Goal: Task Accomplishment & Management: Complete application form

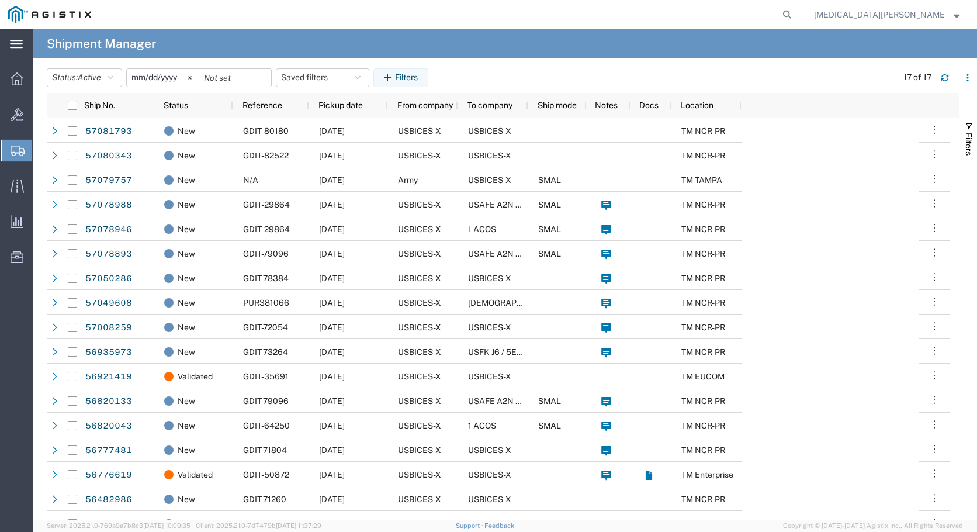
click at [13, 49] on svg-icon at bounding box center [16, 44] width 13 height 12
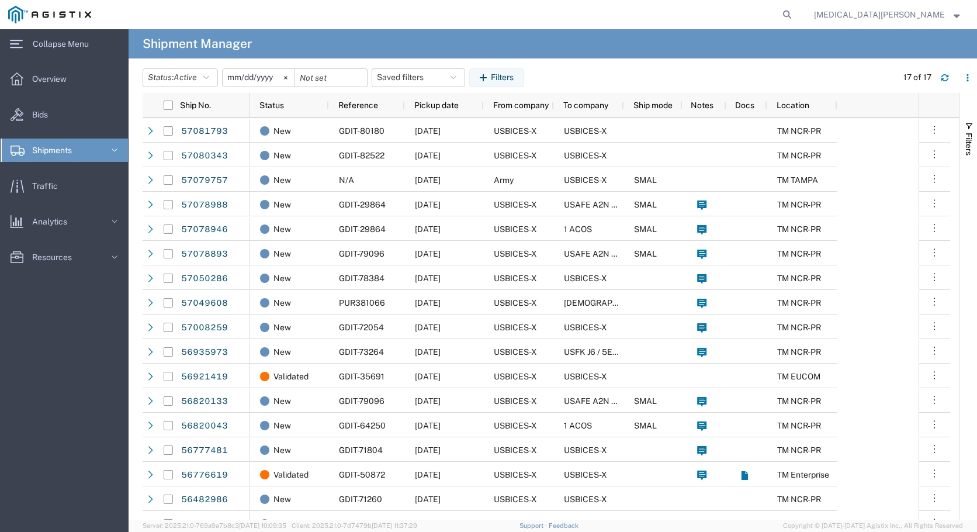
click at [116, 146] on icon at bounding box center [115, 150] width 12 height 12
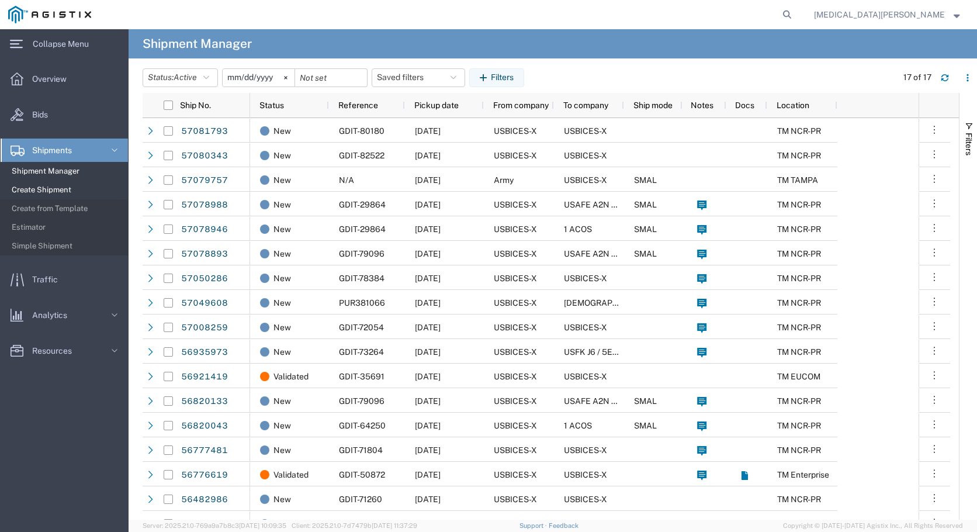
click at [60, 186] on span "Create Shipment" at bounding box center [66, 189] width 108 height 23
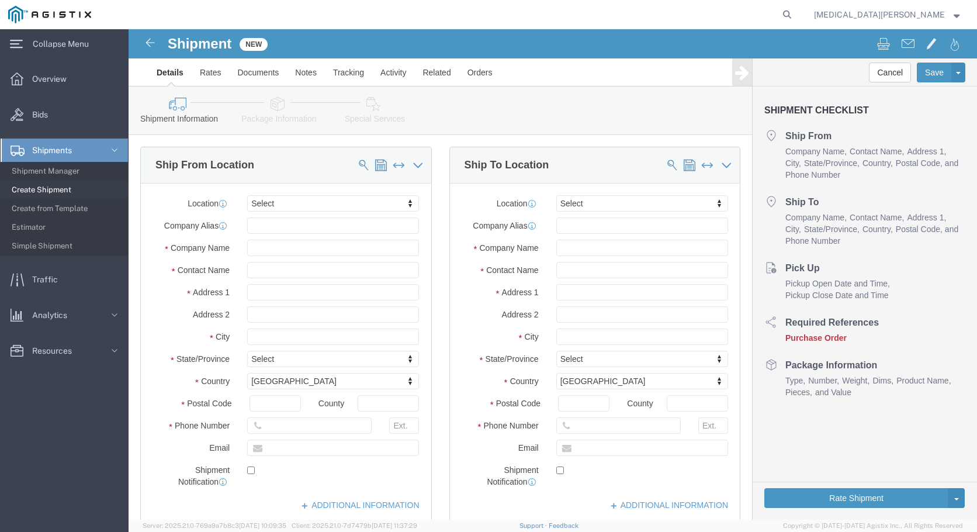
select select
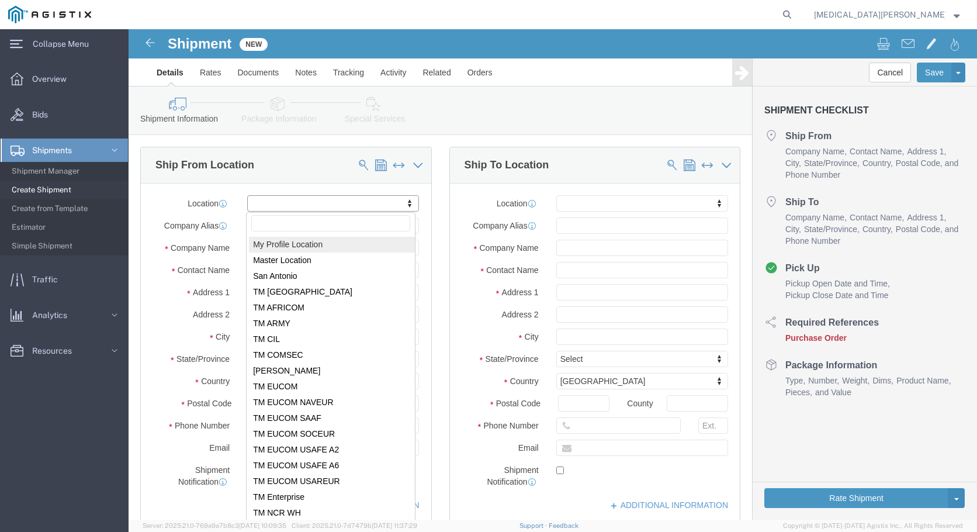
click body "Shipment New Details Rates Documents Notes Tracking Activity Related Orders Can…"
select select "34234"
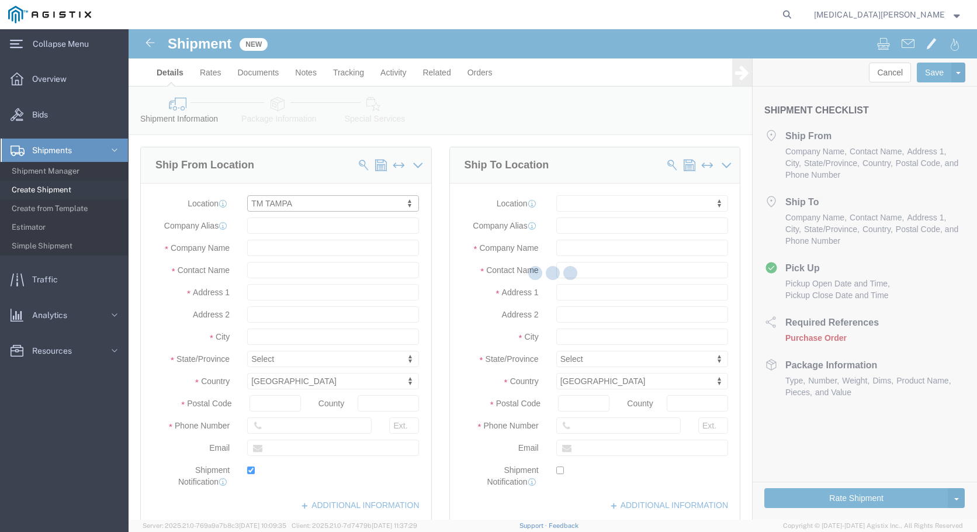
type input "[STREET_ADDRESS][PERSON_NAME]"
type input "Bldg. 537"
type input "33621"
type input "[PHONE_NUMBER]"
type input "[MEDICAL_DATA][PERSON_NAME][EMAIL_ADDRESS][DOMAIN_NAME]"
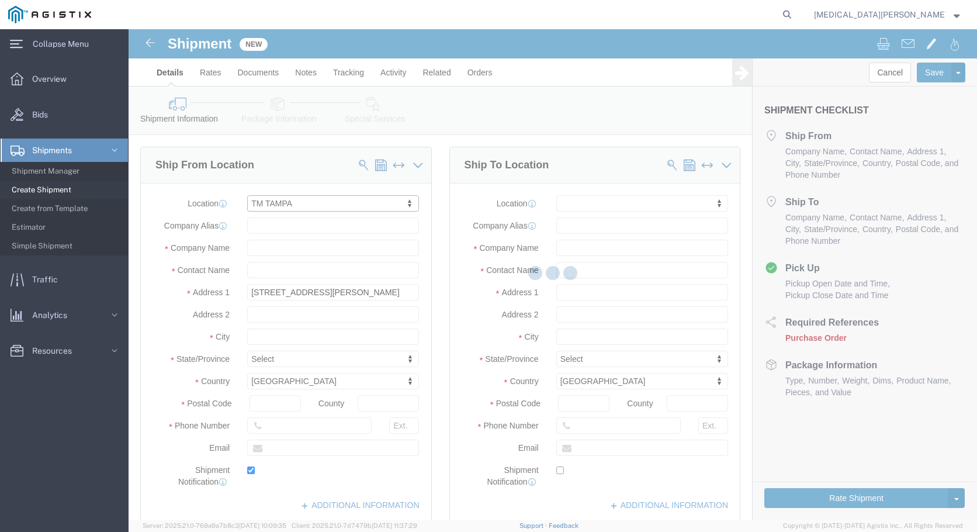
checkbox input "true"
type input "USBICES-X"
type input "[MEDICAL_DATA][PERSON_NAME]-[PERSON_NAME]"
type input "[GEOGRAPHIC_DATA]"
select select "FL"
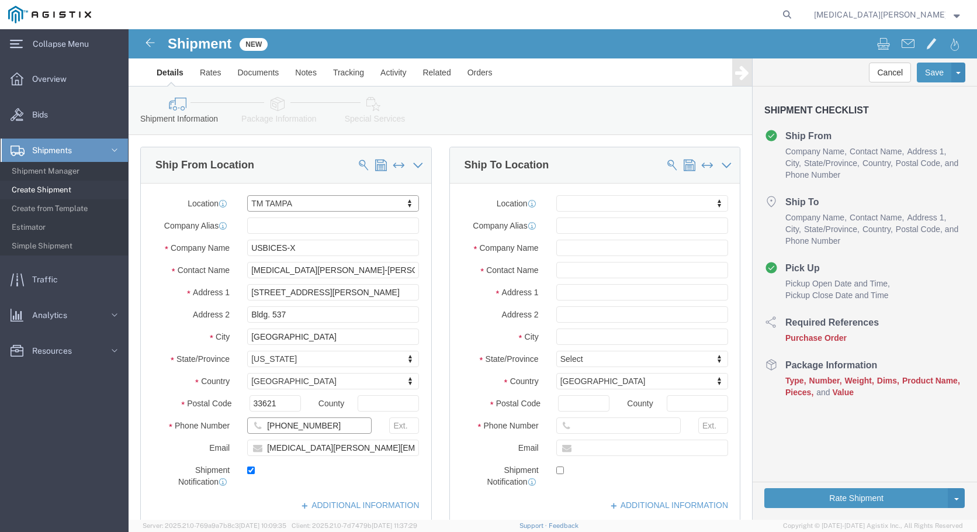
click input "[PHONE_NUMBER]"
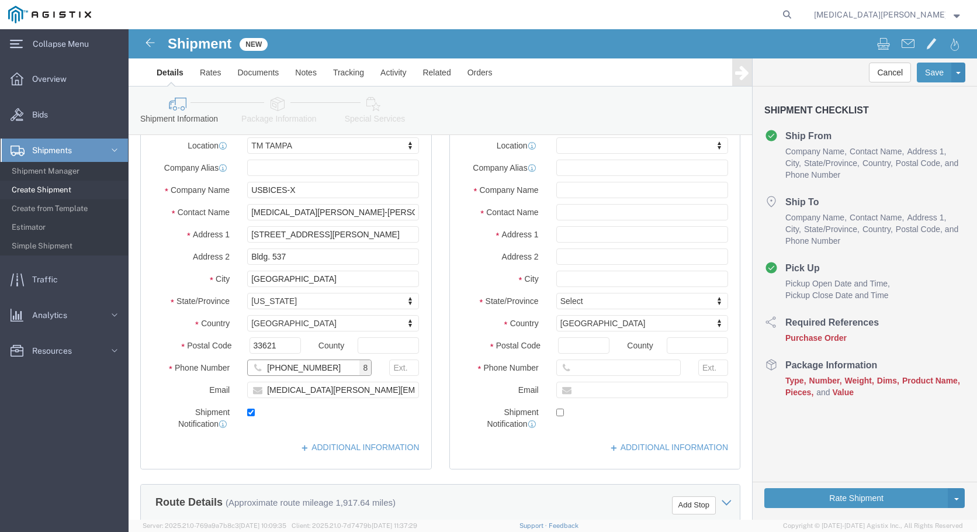
type input "[PHONE_NUMBER]"
click label
click input "checkbox"
checkbox input "false"
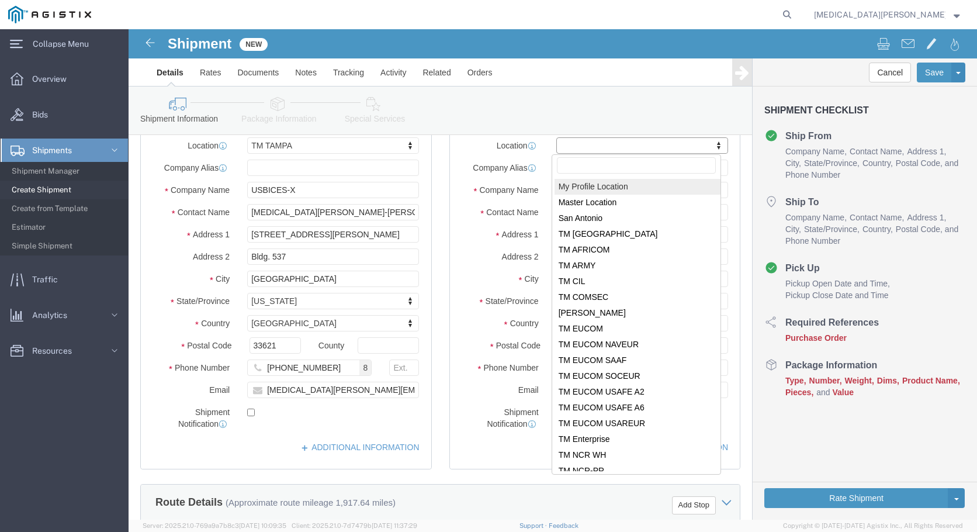
click body "Shipment New Details Rates Documents Notes Tracking Activity Related Orders Can…"
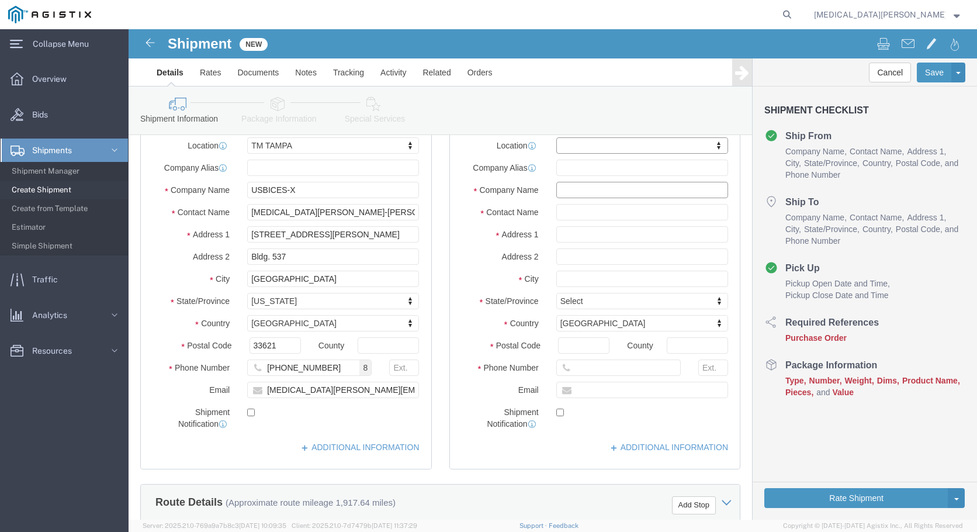
click input "text"
type input "[PERSON_NAME]"
click input "text"
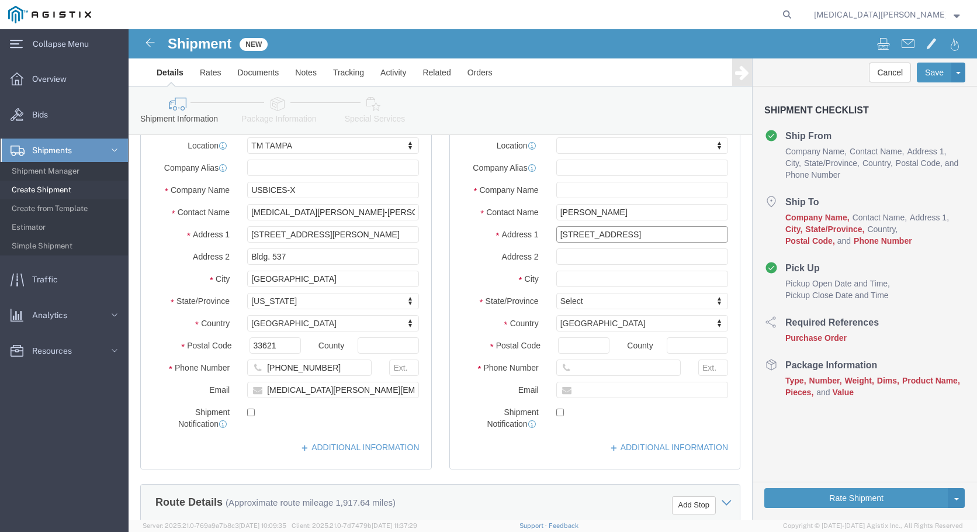
type input "[STREET_ADDRESS]"
click input "text"
select select
type input "[GEOGRAPHIC_DATA]"
click body "Shipment New Details Rates Documents Notes Tracking Activity Related Orders Can…"
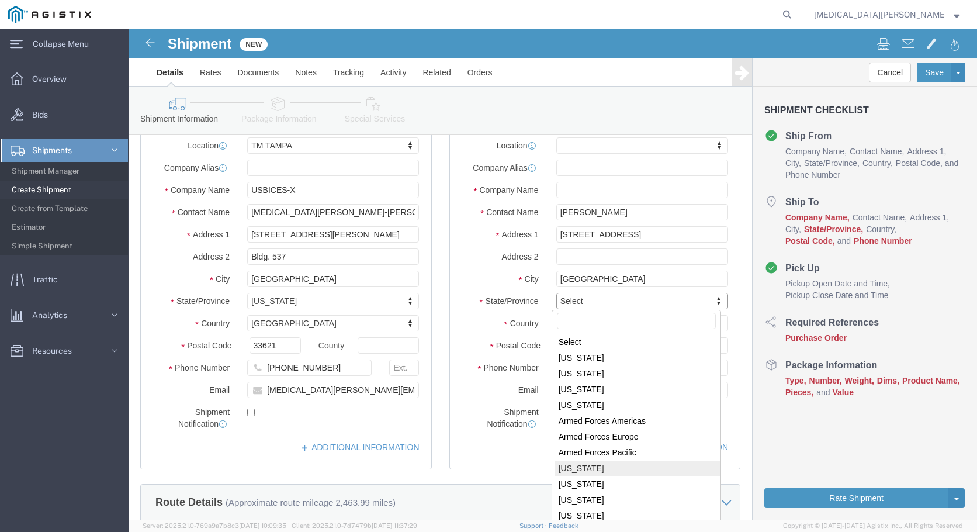
select select
select select "CA"
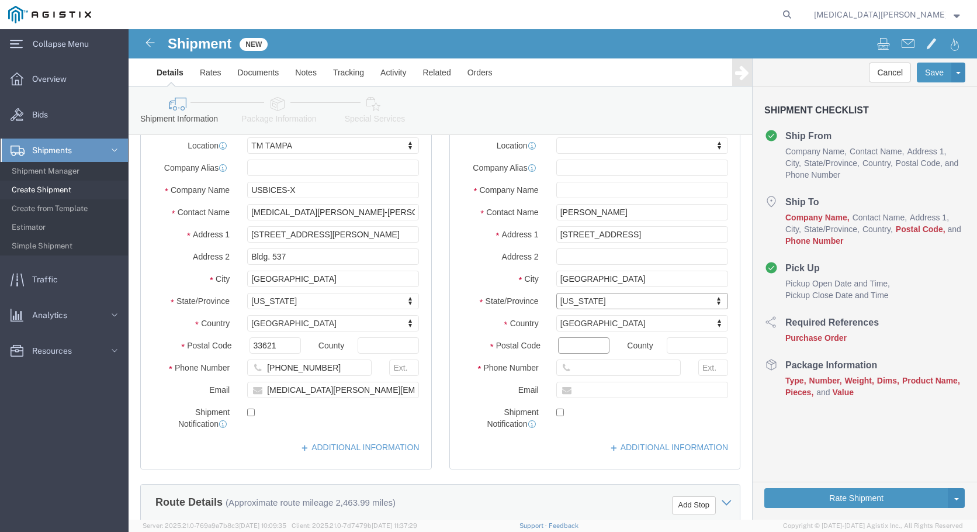
click input "Postal Code"
type input "92155"
click input "text"
select select
type input "[PHONE_NUMBER]"
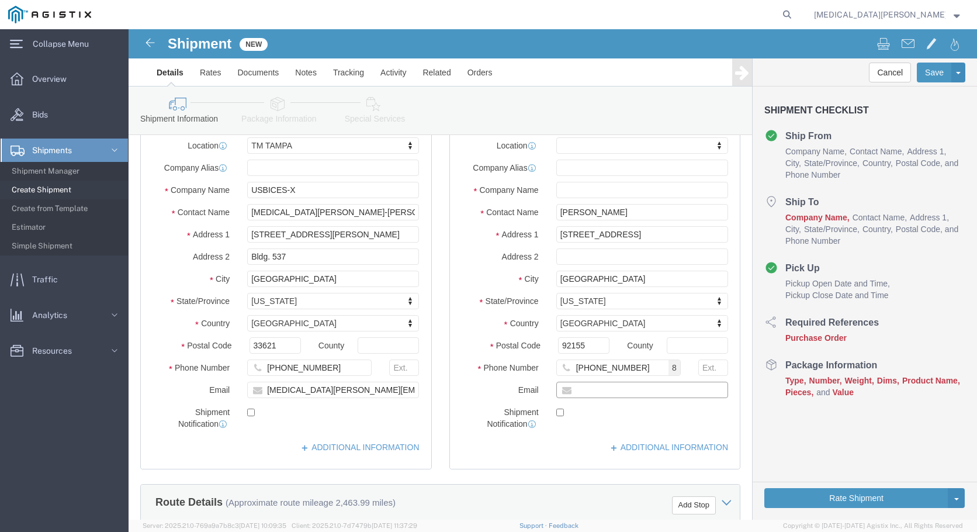
click input "text"
paste input "[PERSON_NAME][EMAIL_ADDRESS][PERSON_NAME][DOMAIN_NAME]"
type input "[PERSON_NAME][EMAIL_ADDRESS][PERSON_NAME][DOMAIN_NAME]"
click input "text"
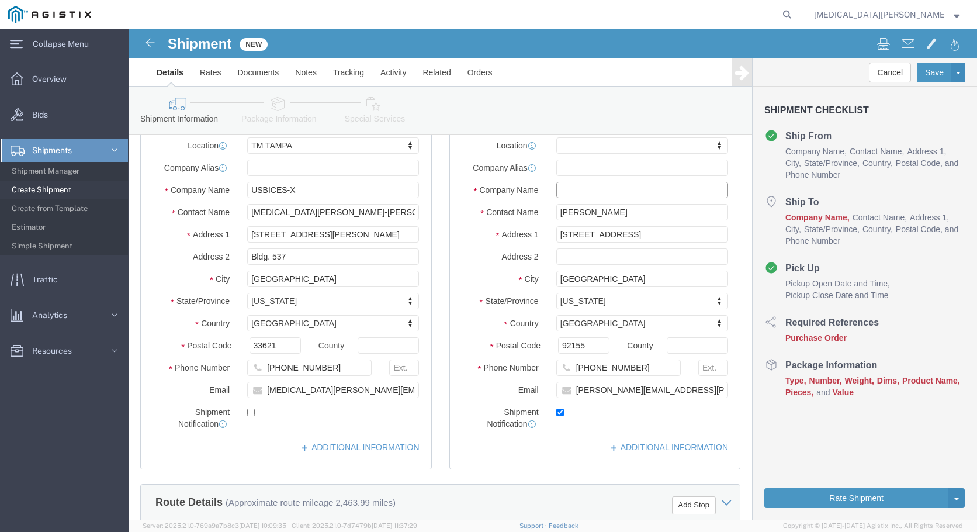
checkbox input "true"
paste input "Naval Special Warfare Command"
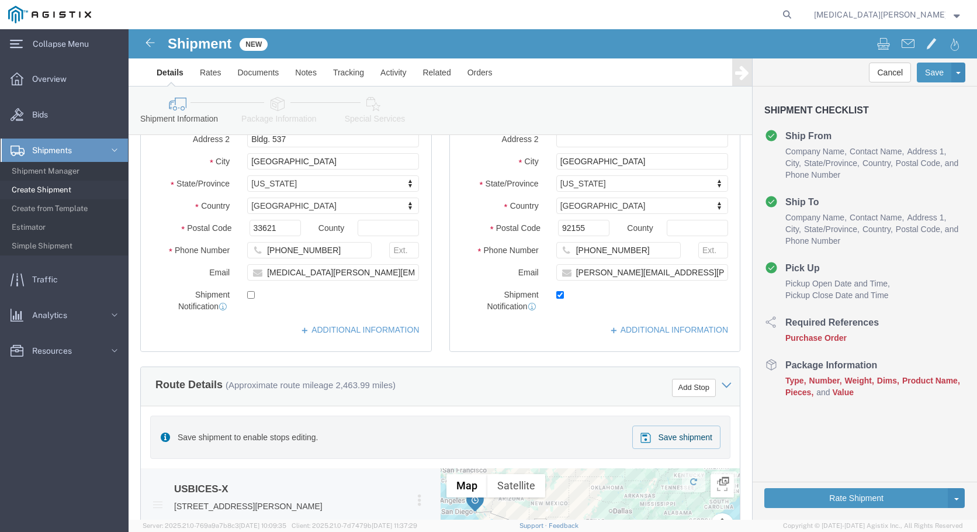
scroll to position [351, 0]
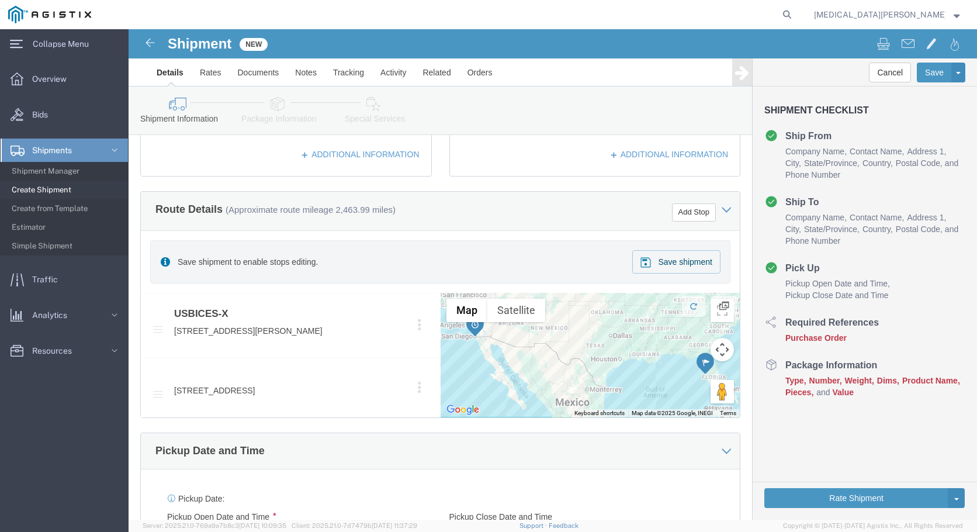
type input "Naval Special Warfare Command/ N64"
click div "[DATE] 11:00 AM"
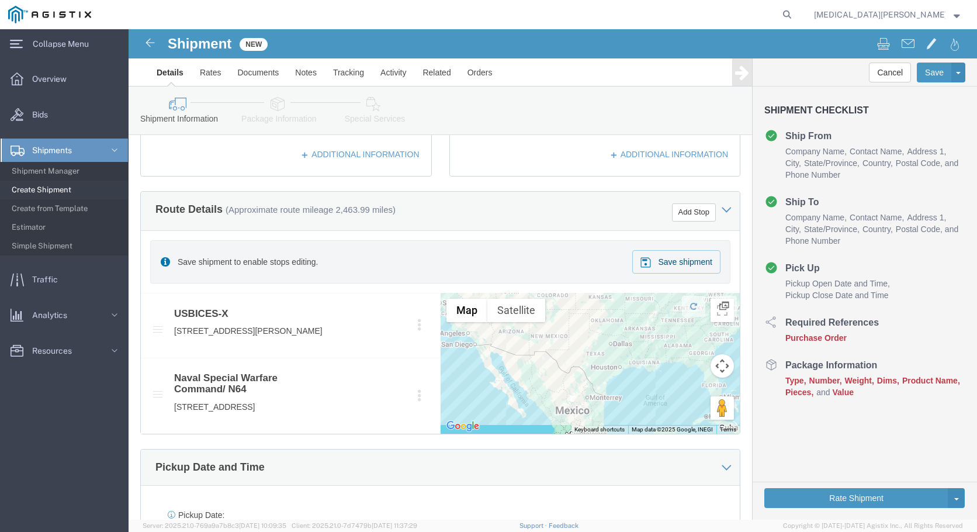
click input "11:00 AM"
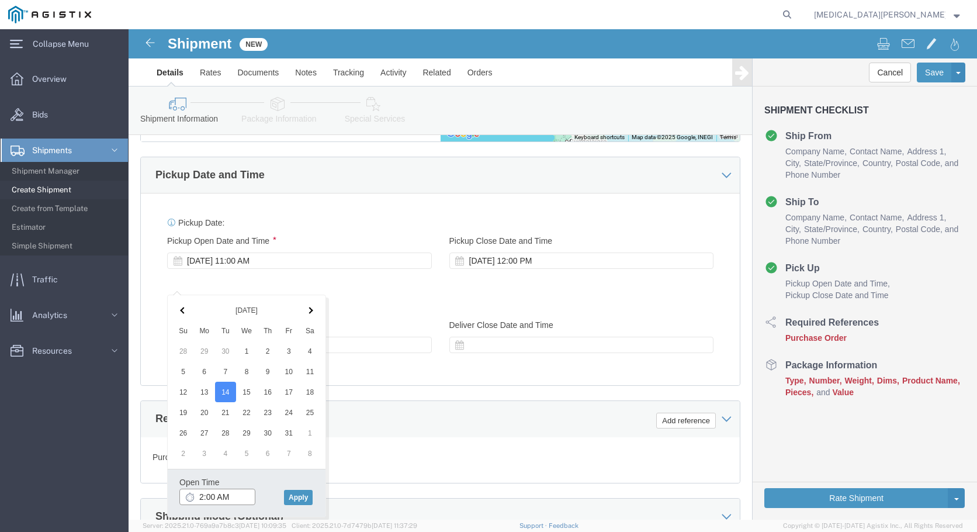
click input "2:00 AM"
type input "2:00 pm"
click button "Apply"
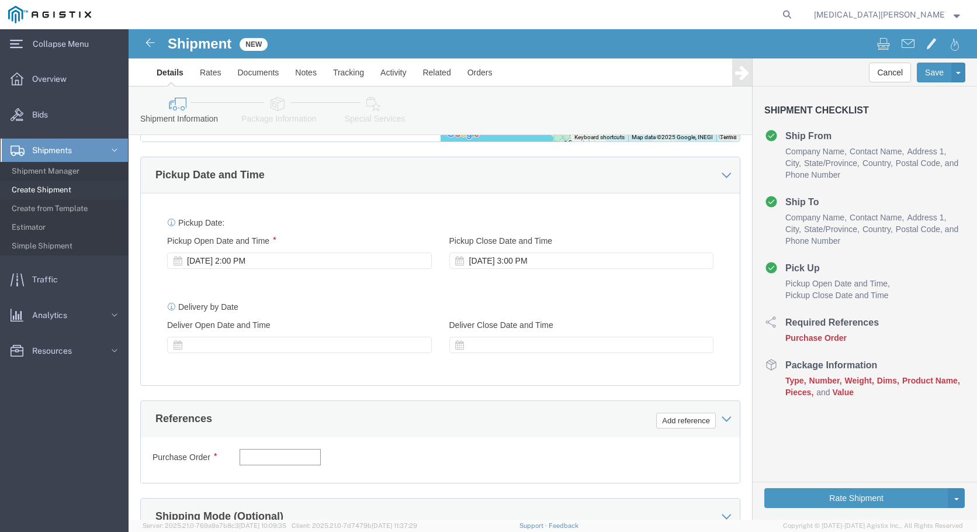
click input "text"
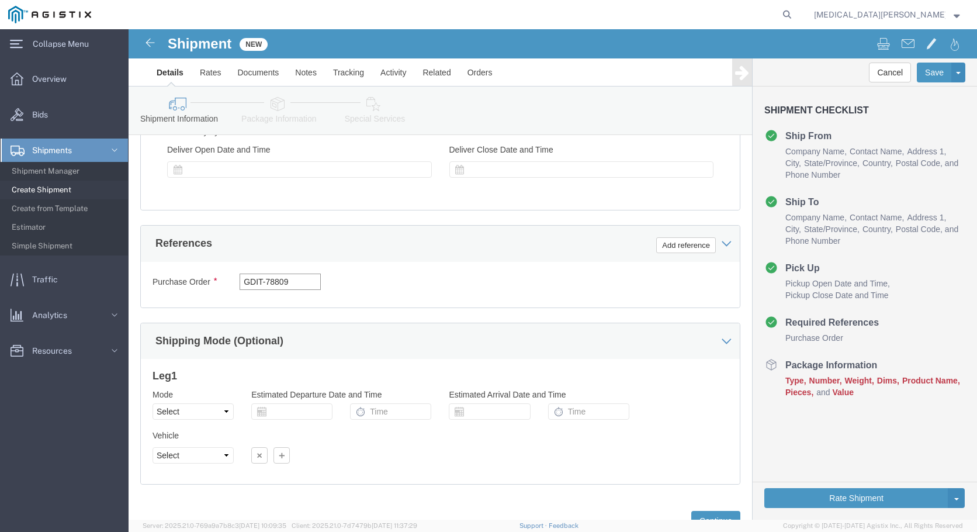
type input "GDIT-78809"
click div "Purchase Order GDIT-78809 Select Account Type Activity ID Airline Appointment N…"
click span
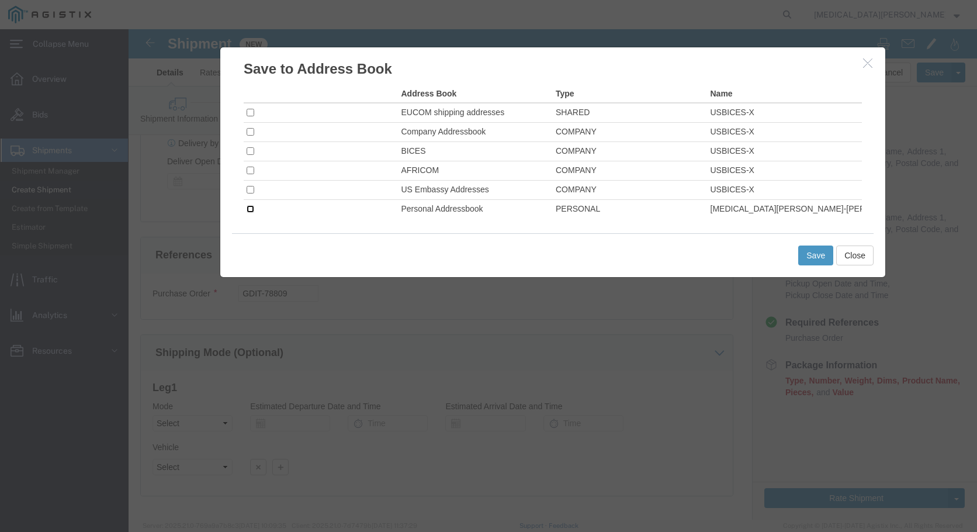
click input "checkbox"
checkbox input "false"
click input "checkbox"
checkbox input "true"
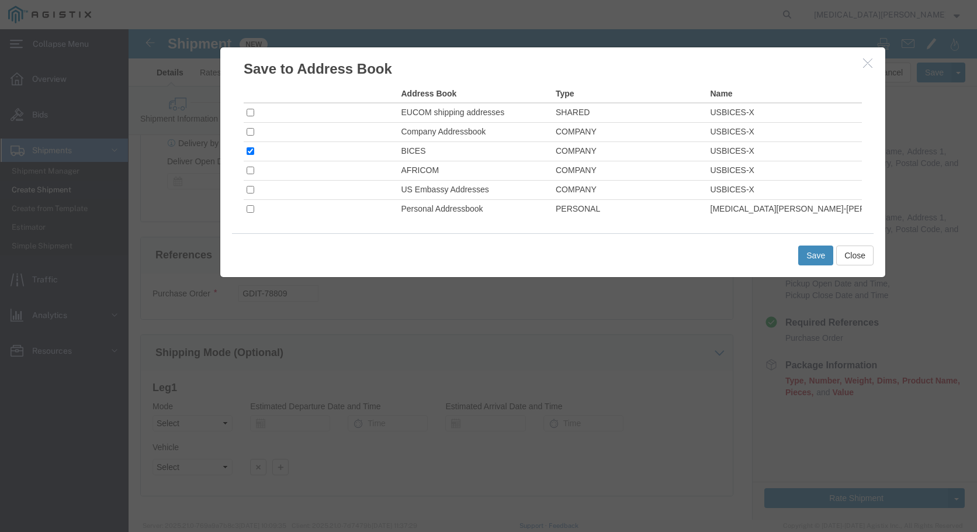
click button "Save"
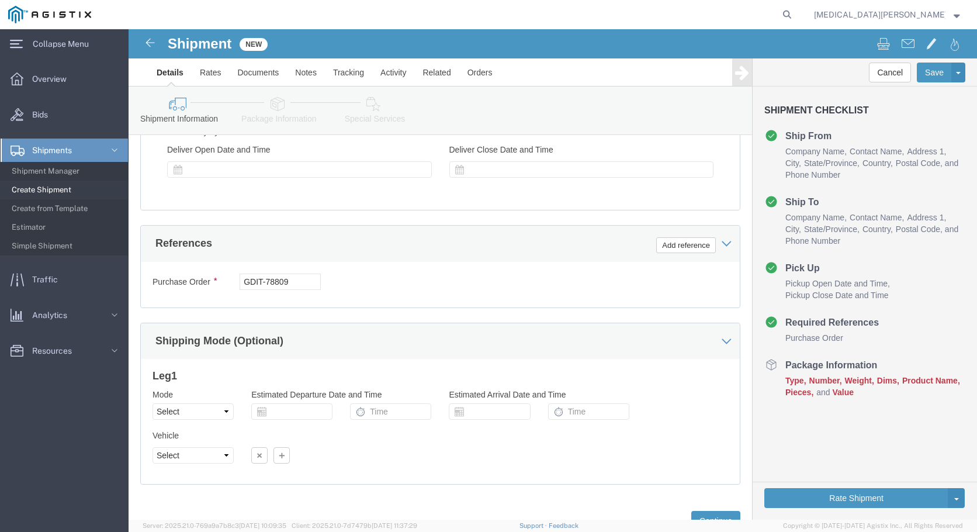
scroll to position [0, 0]
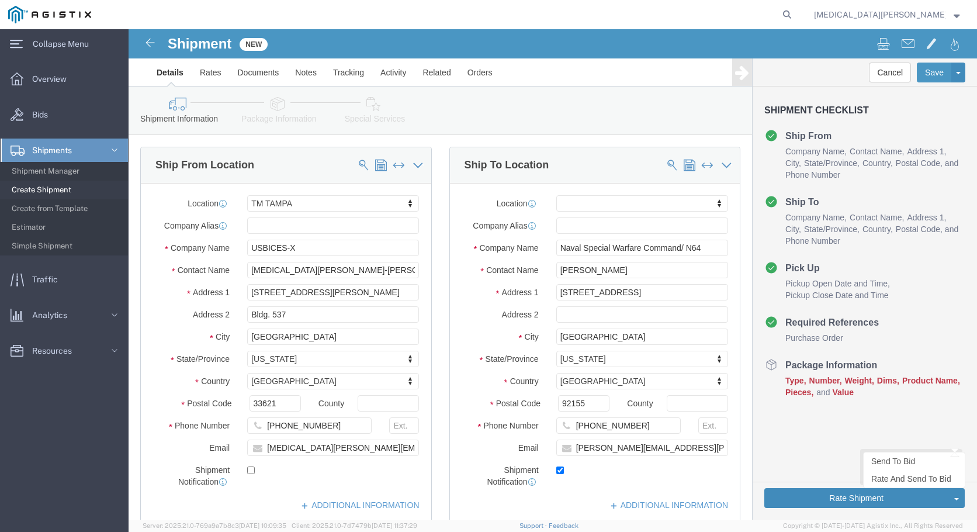
click button "Rate Shipment"
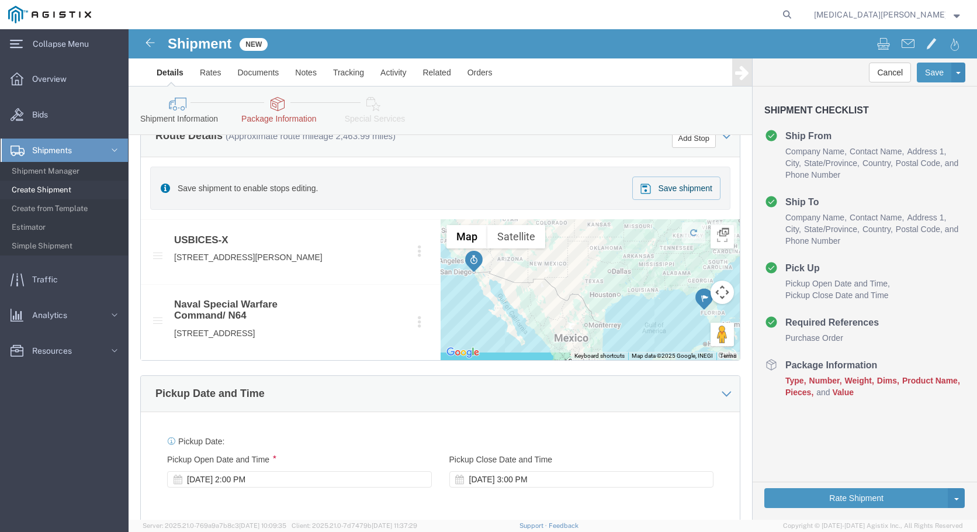
click icon
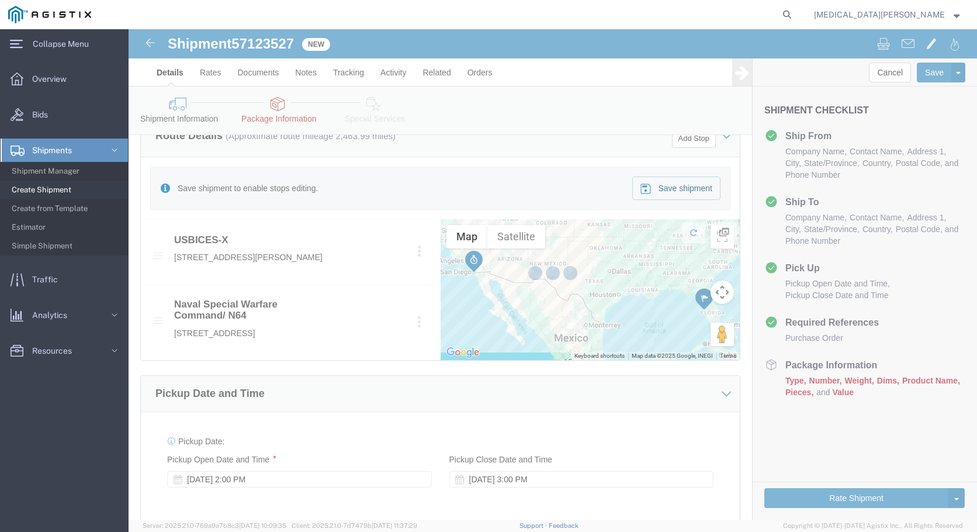
select select "34234"
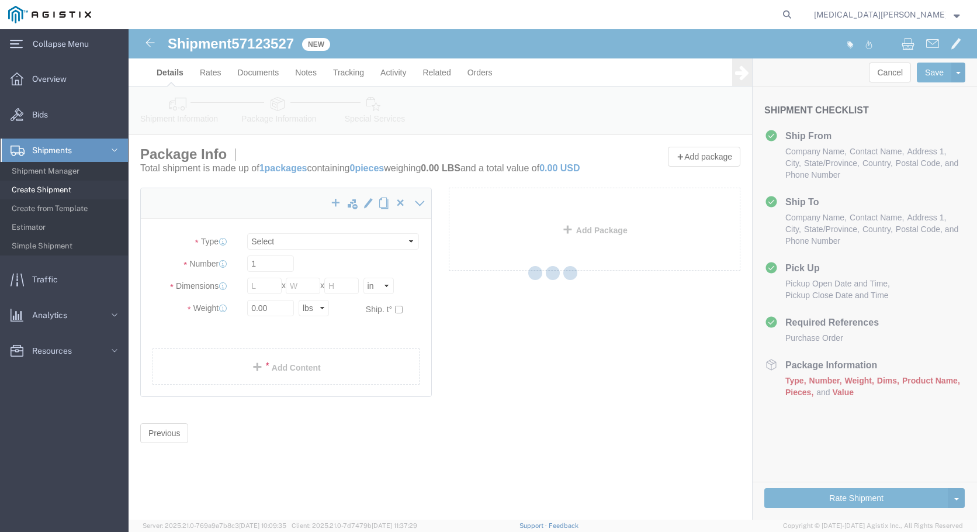
select select "CBOX"
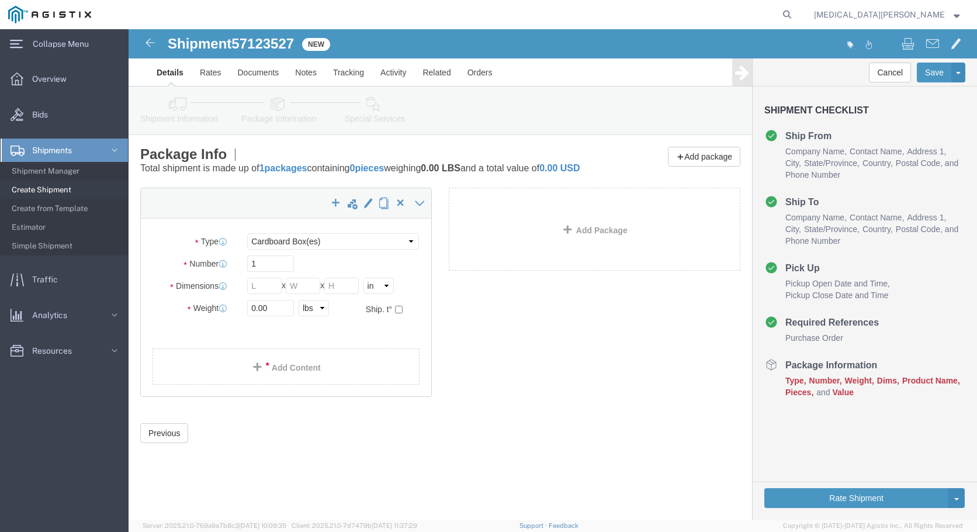
click div "1"
click input "1"
type input "2"
click div "2"
click input "text"
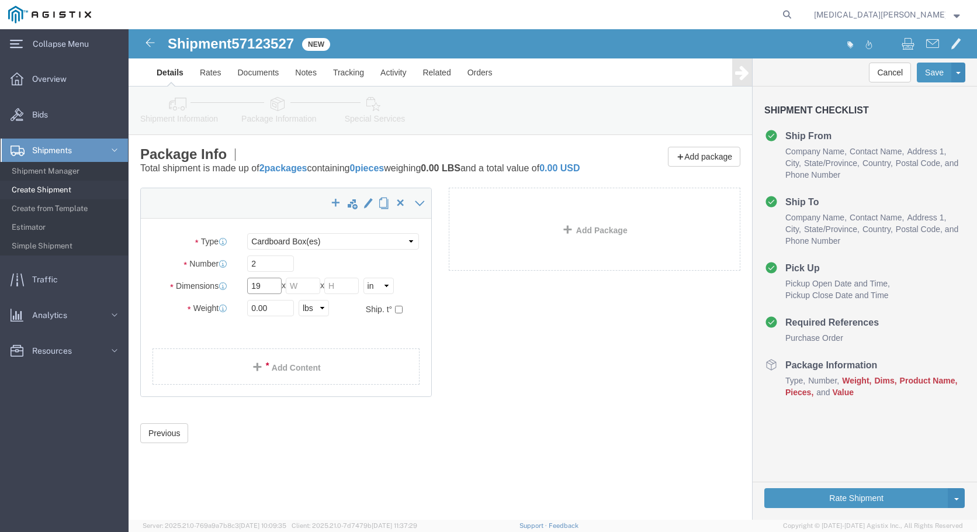
type input "19"
click input "text"
type input "9.5"
click input "text"
type input "5"
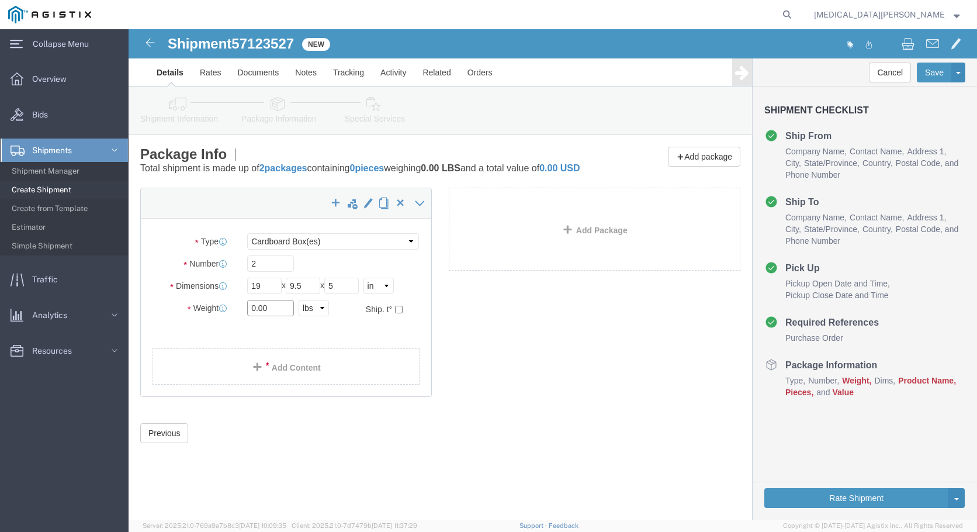
click input "0.00"
type input "0"
type input "5.00"
click ul
click link "Add Content"
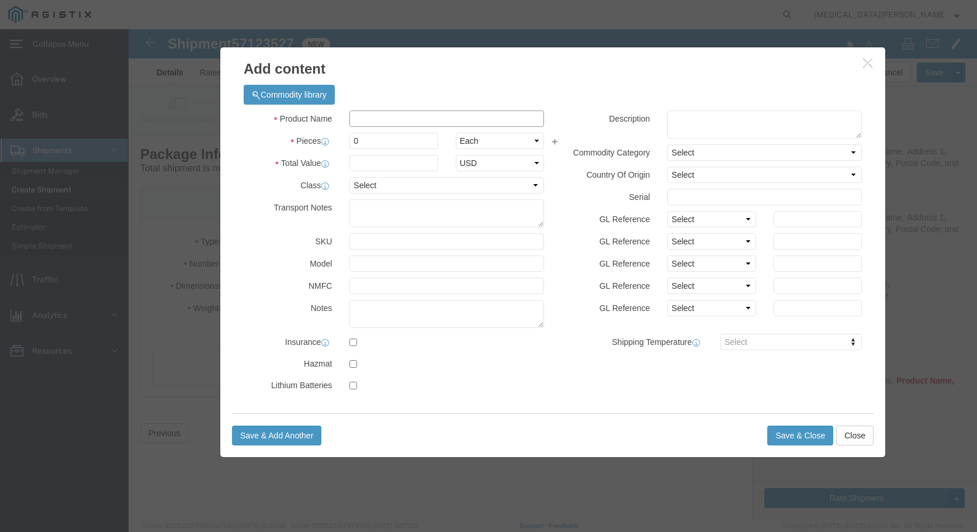
click input "text"
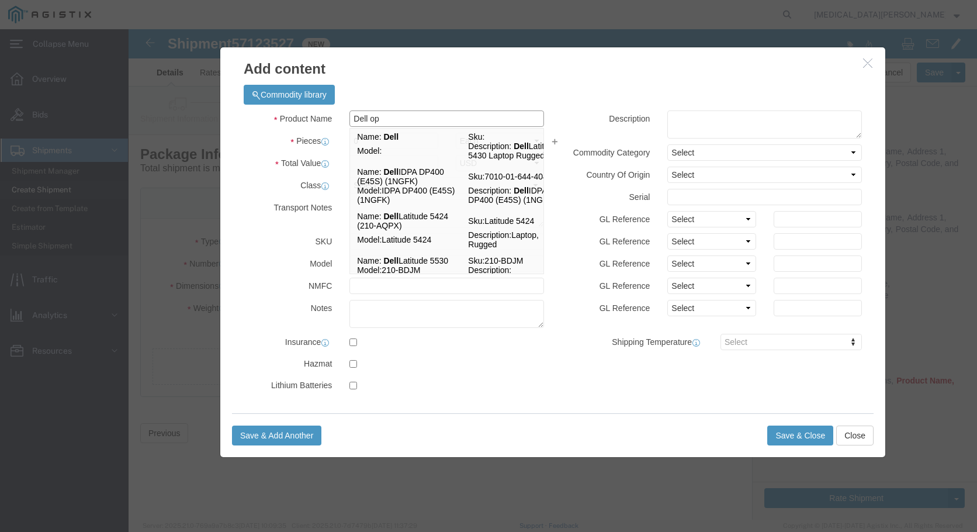
type input "Dell opt"
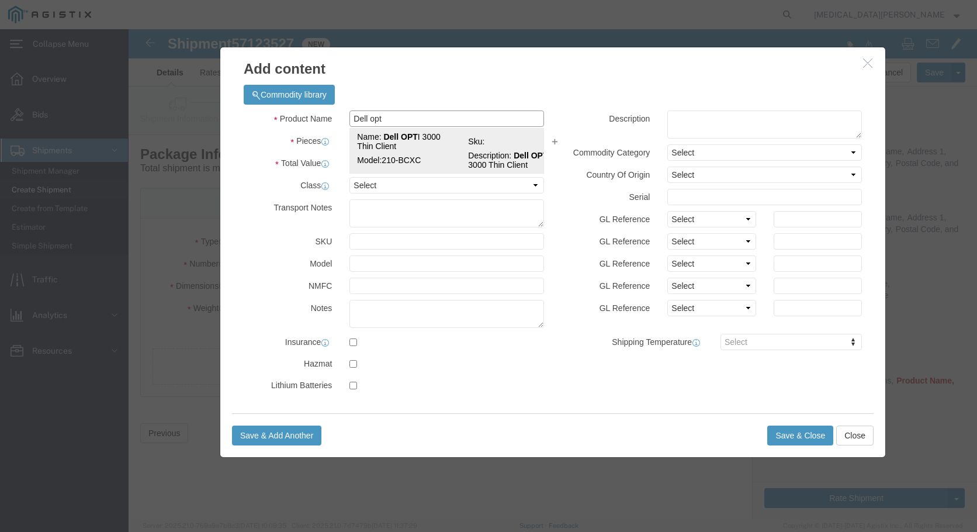
click td "Name: Dell OPT I 3000 Thin Client"
type input "1"
select select "USD"
select select "92.5"
type textarea "Asset Tag:"
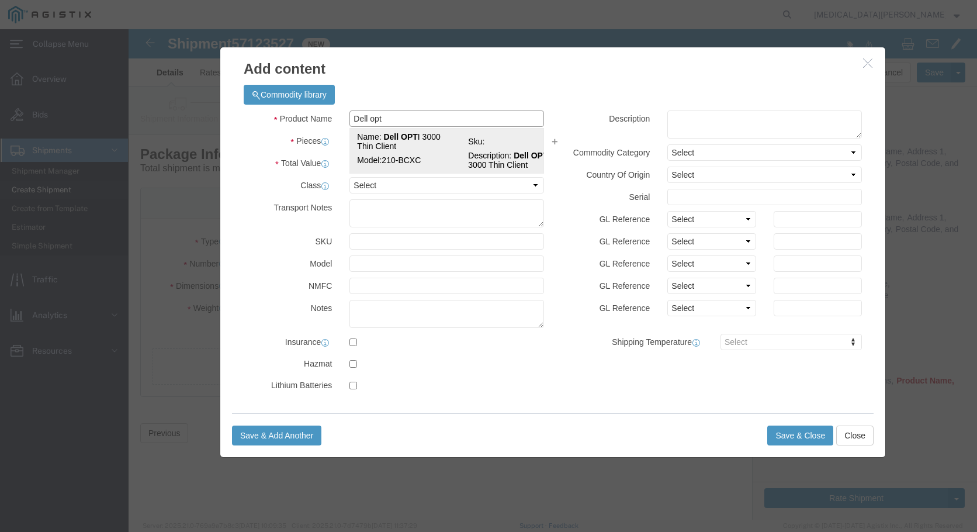
type input "Dell OPTI 3000 Thin Client"
type input "210-BCXC"
type textarea "Dell OPTI 3000 Thin Client"
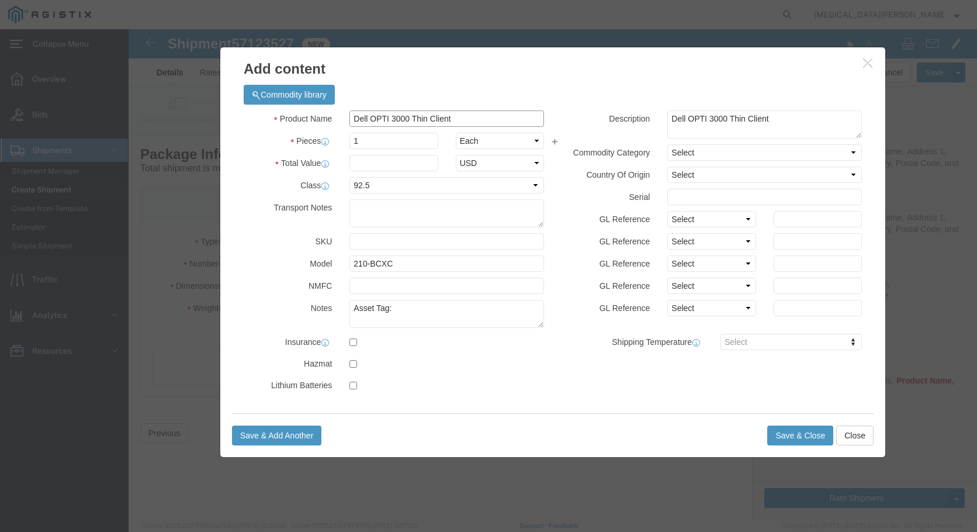
type input "Dell OPTI 3000 Thin Client"
click input "1"
type input "2"
click textarea "Asset Tag:"
click input "text"
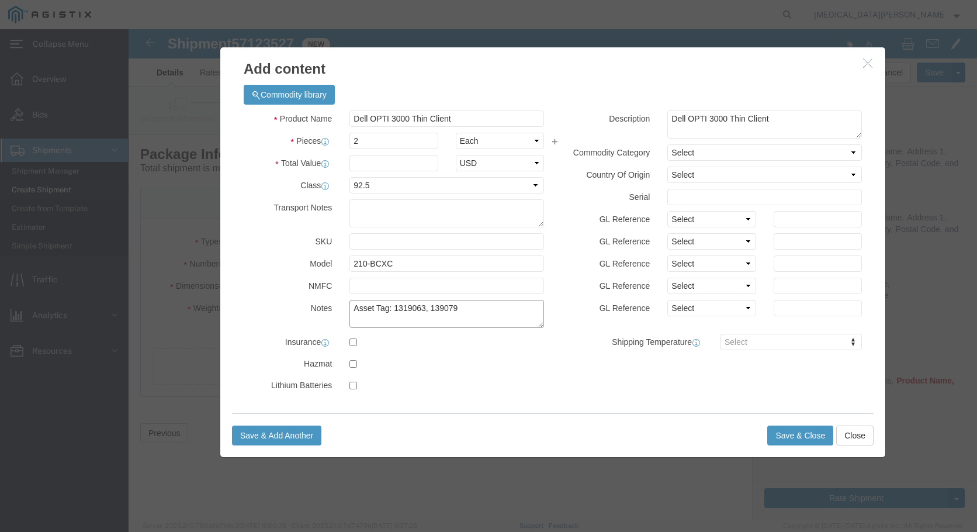
click textarea "Asset Tag: 1319063, 139079"
type textarea "Asset Tag: 139063, 139079"
click div "Product Name Dell OPTI 3000 Thin Client Dell opt Pieces 2 Select Bag Barrels 10…"
click input "text"
type input "1491.20"
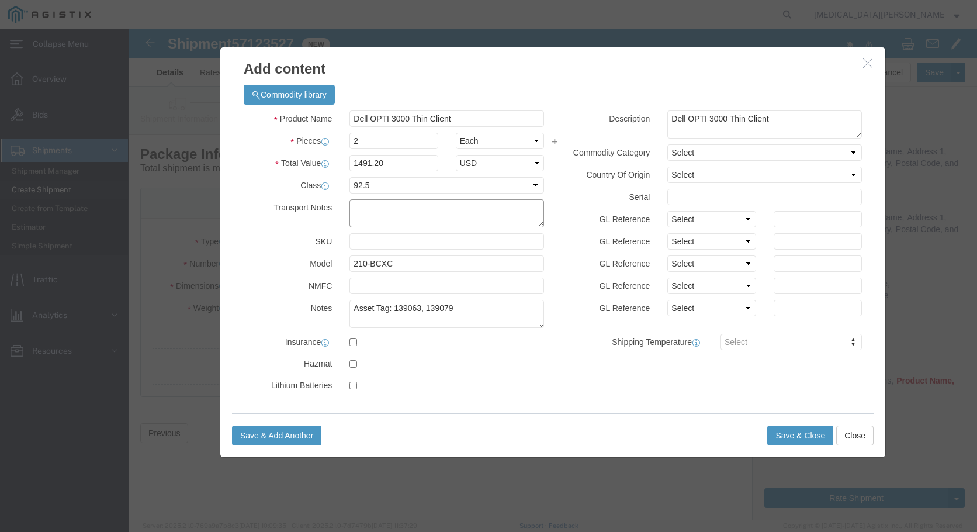
click textarea
click button "Save & Close"
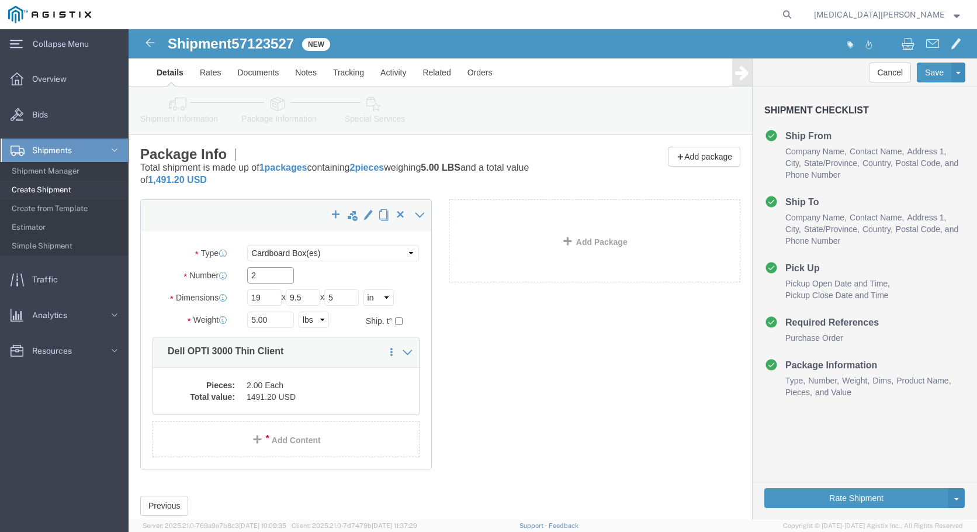
click input "2"
click icon
click span "button"
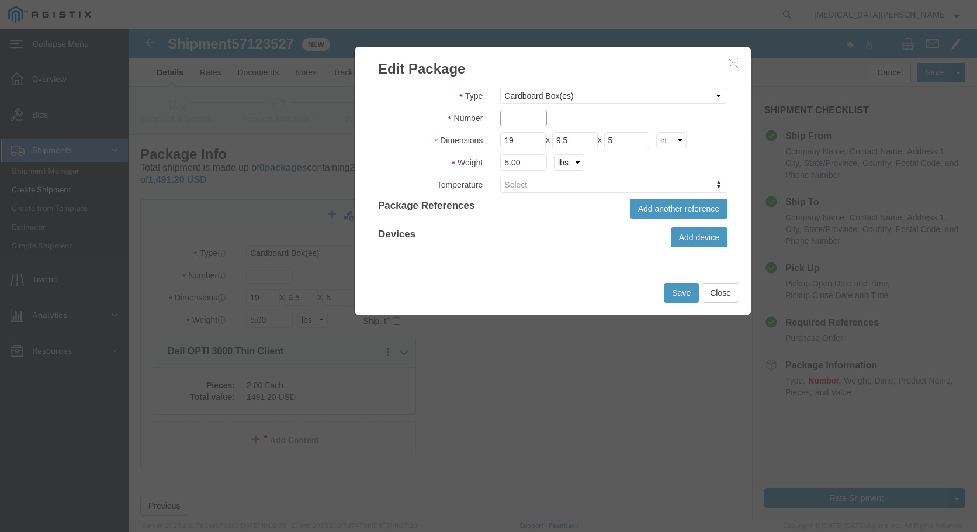
click input "Number"
type input "1"
click button "Save"
type input "1"
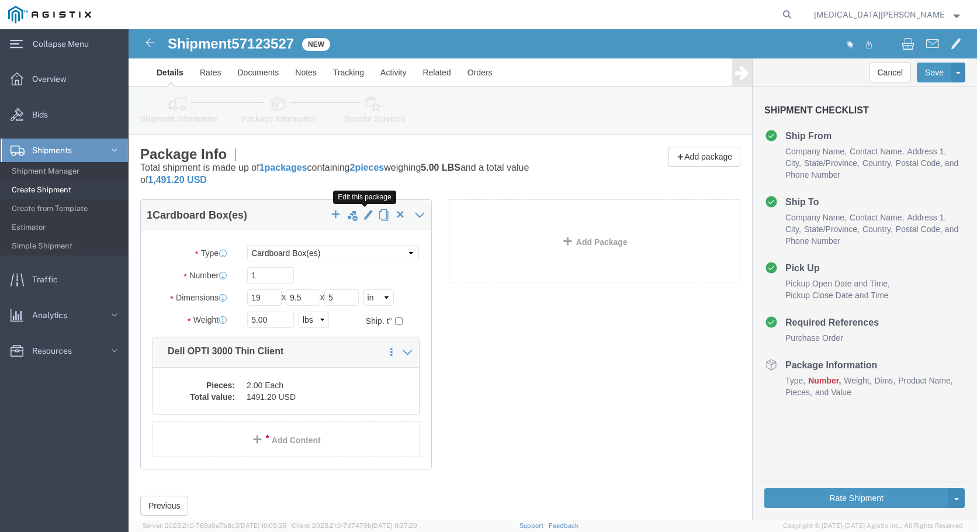
click span "button"
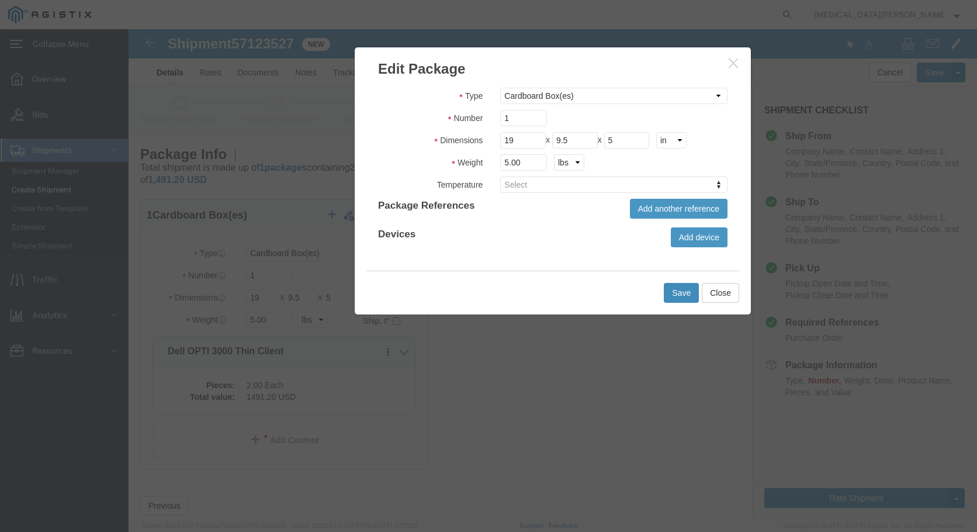
click button "Save"
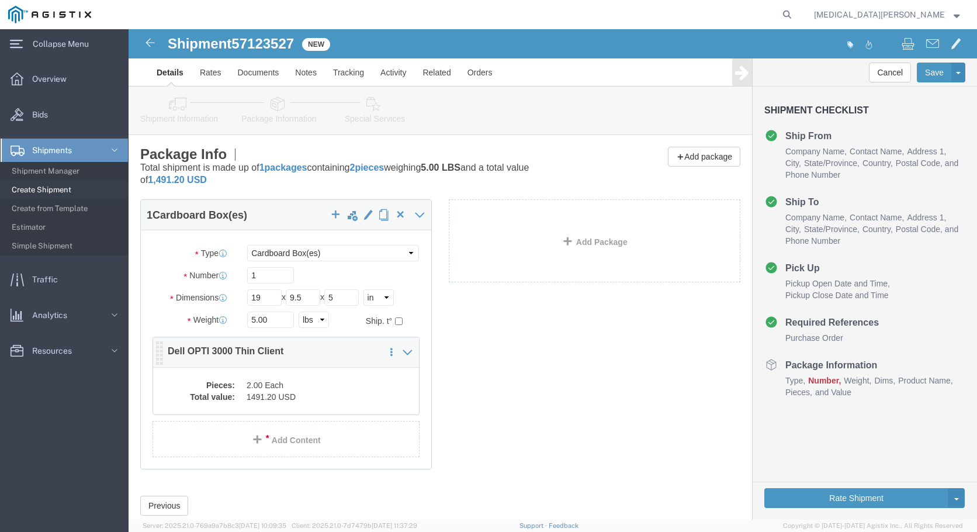
click dd "2.00 Each"
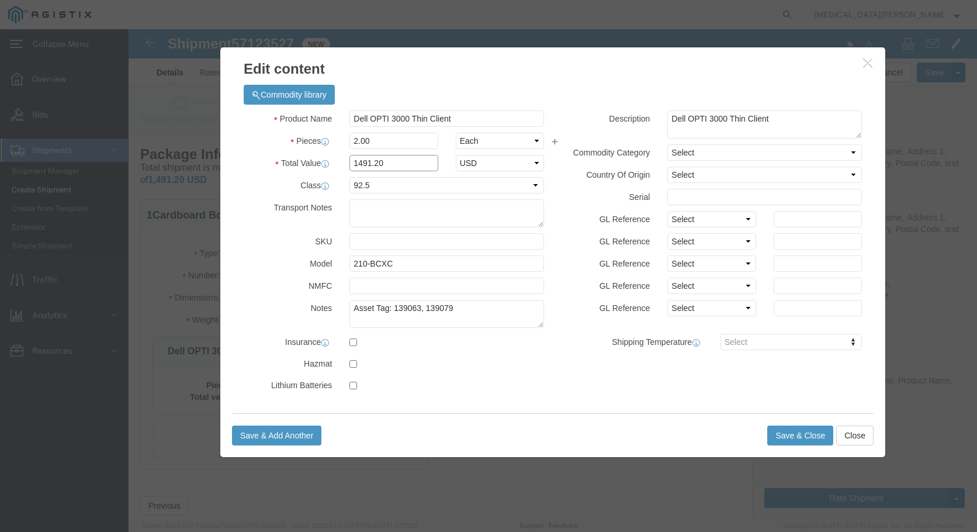
click input "1491.20"
type input "1"
type input "745.60"
click input "2.00"
type input "1.00"
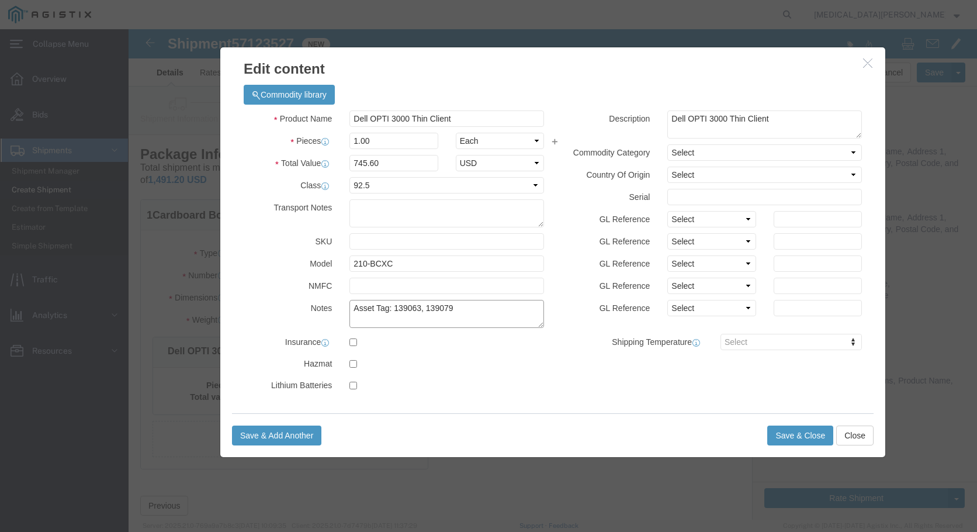
click textarea "Asset Tag: 139063, 139079"
type input "372.8"
type textarea "Asset Tag: 139063"
click button "Save & Close"
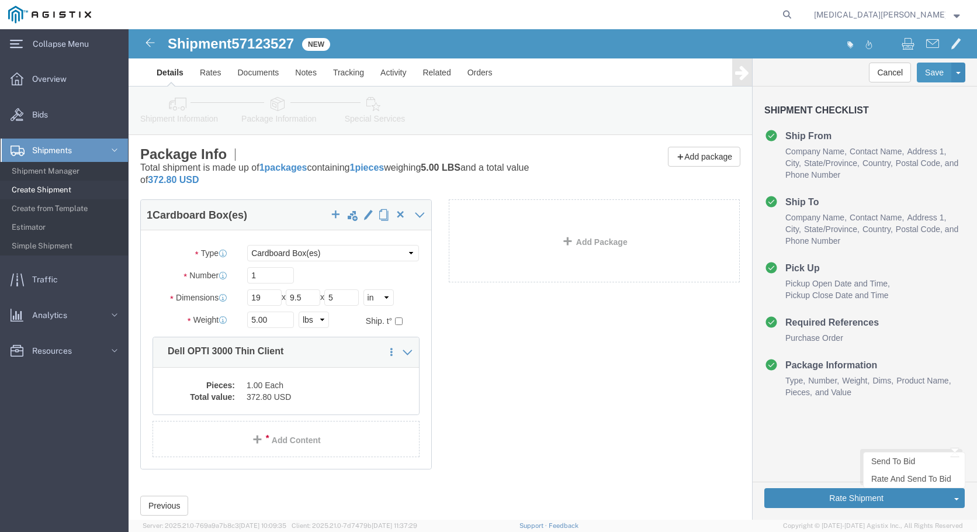
click button "Rate Shipment"
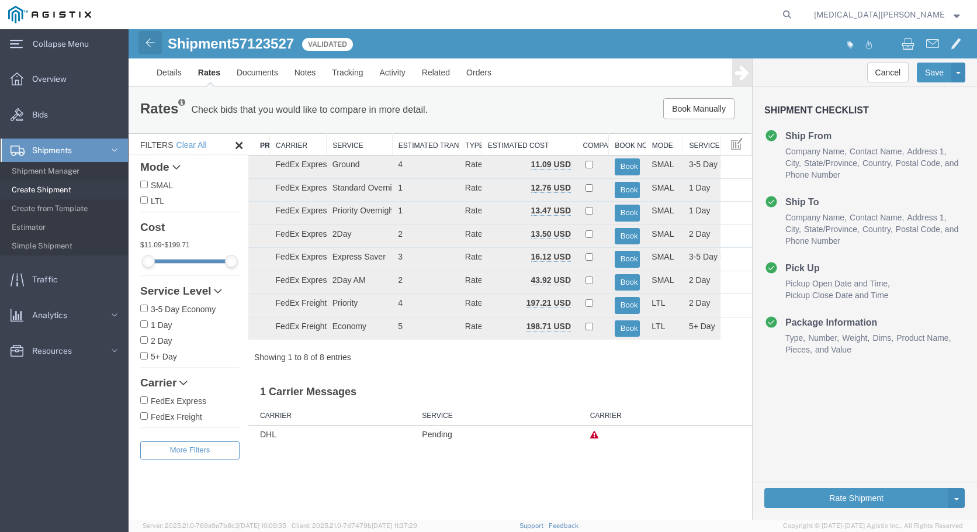
click at [146, 40] on img at bounding box center [150, 43] width 14 height 14
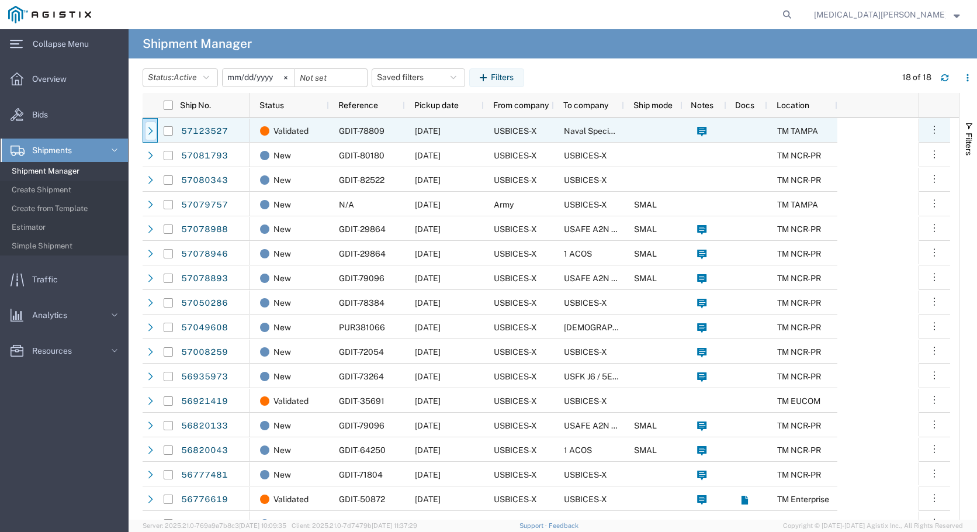
click at [148, 130] on icon at bounding box center [151, 131] width 8 height 8
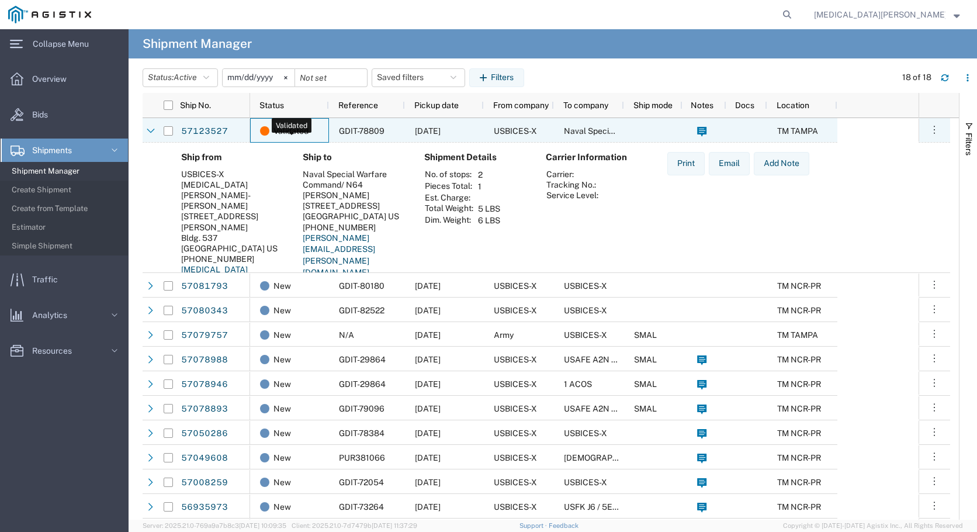
click at [296, 132] on span "Validated" at bounding box center [291, 131] width 35 height 25
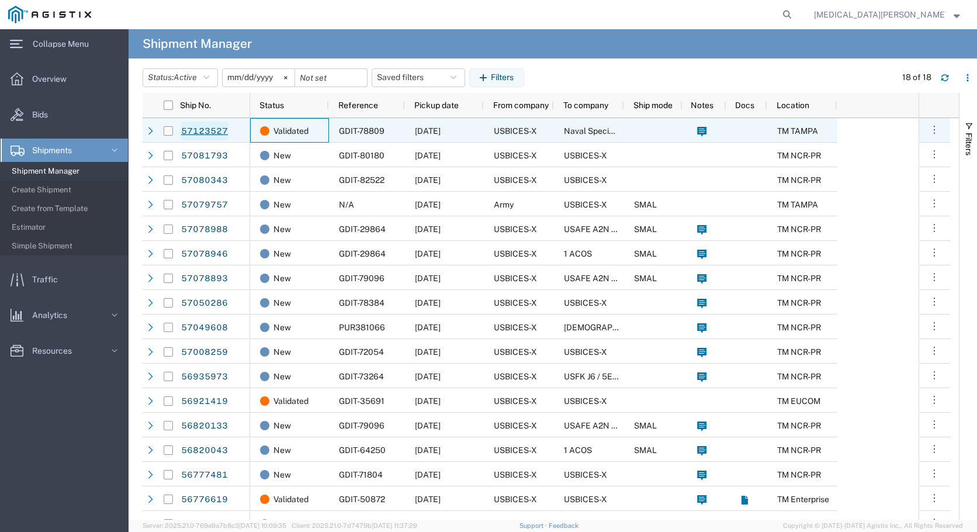
click at [193, 128] on link "57123527" at bounding box center [205, 131] width 48 height 19
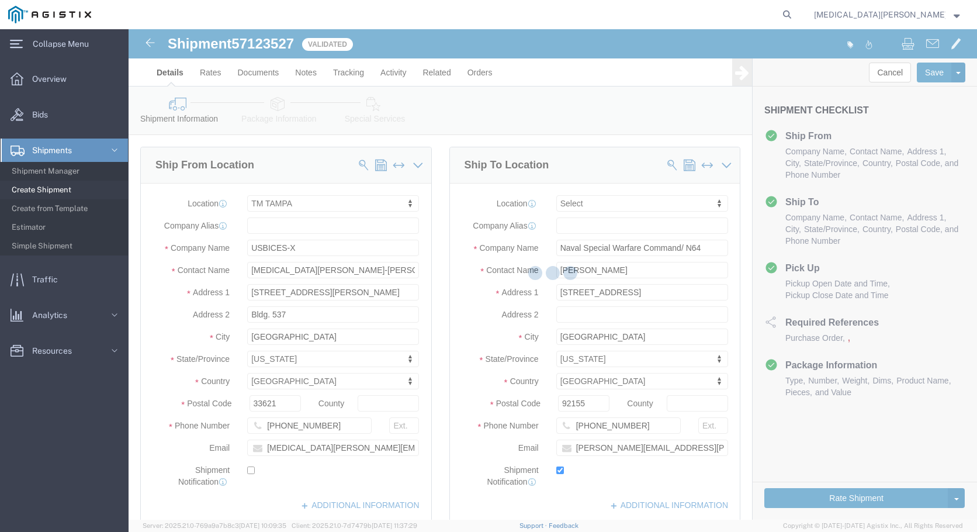
select select
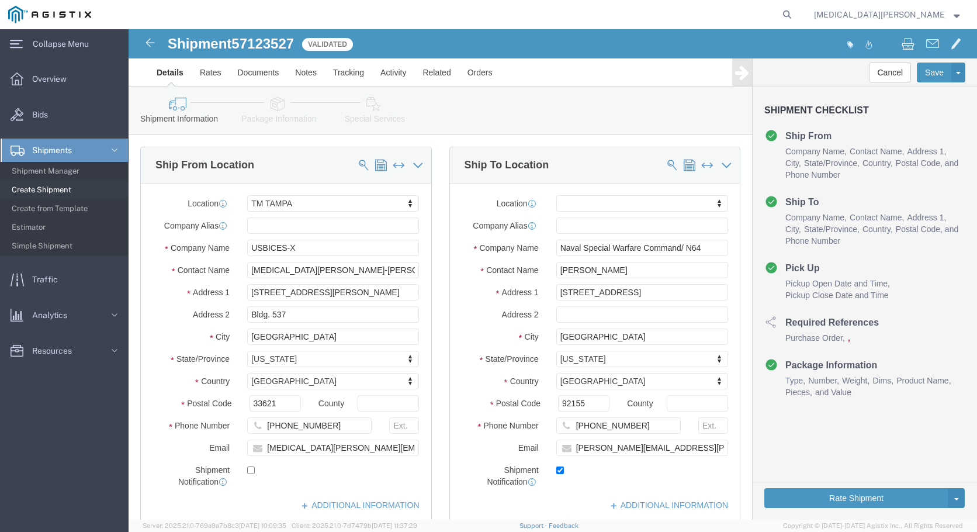
scroll to position [568, 0]
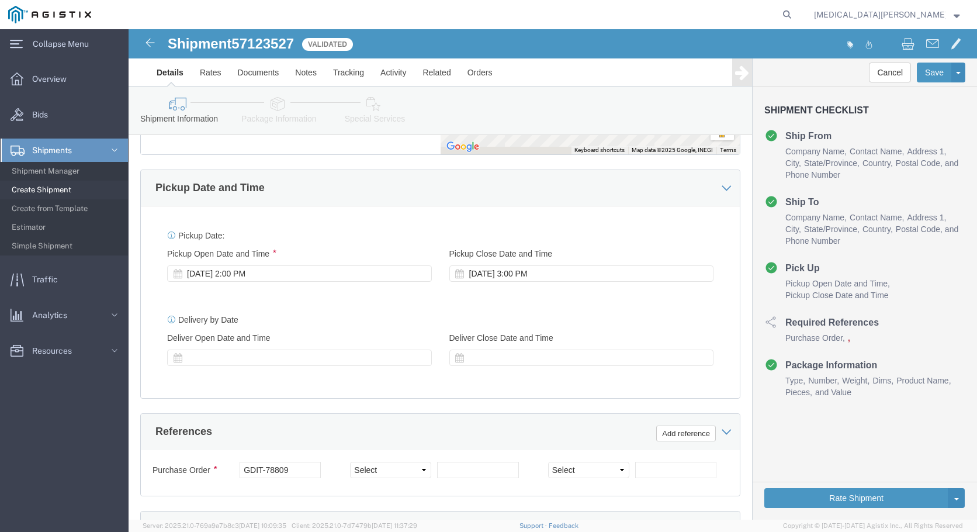
click icon
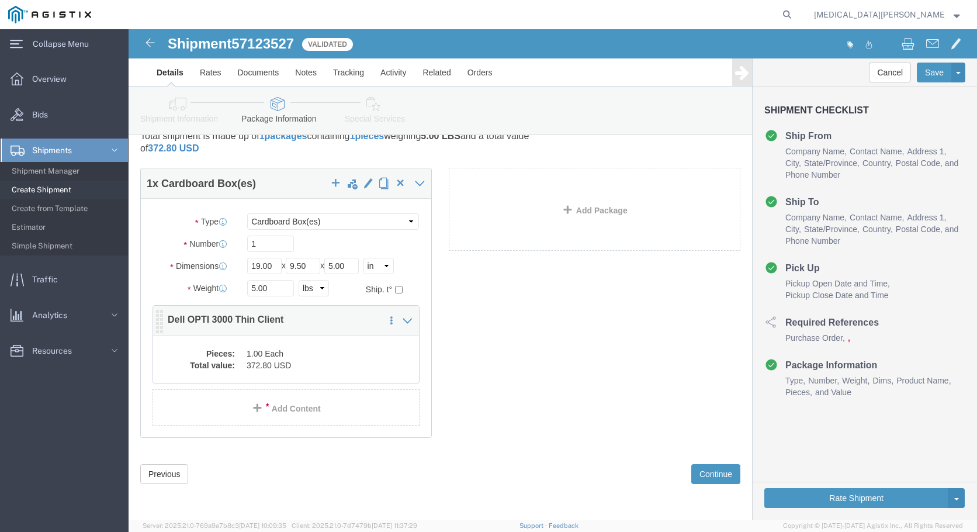
click p "Dell OPTI 3000 Thin Client"
click span "button"
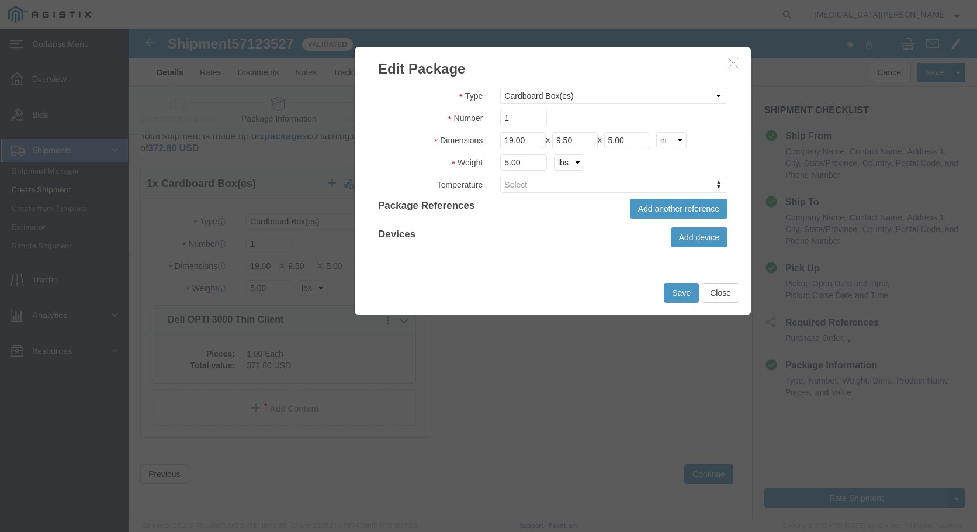
click icon "button"
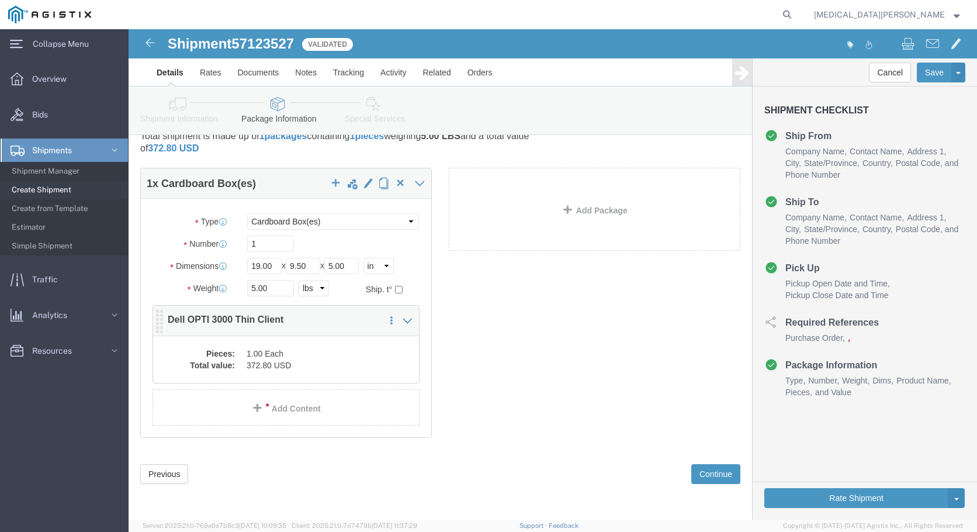
click p "Dell OPTI 3000 Thin Client"
click dd "1.00 Each"
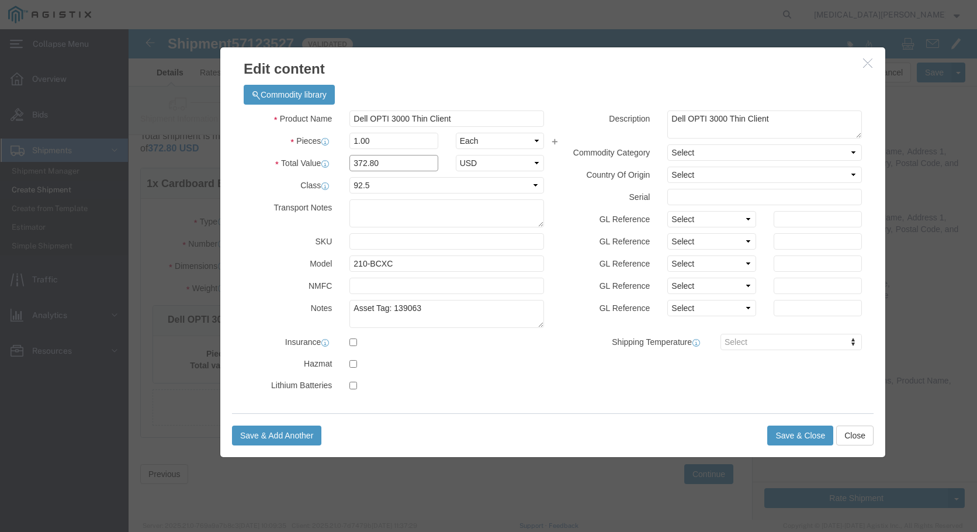
drag, startPoint x: 247, startPoint y: 133, endPoint x: 213, endPoint y: 133, distance: 34.5
click div "372.80"
type input "745.60"
click button "Save & Close"
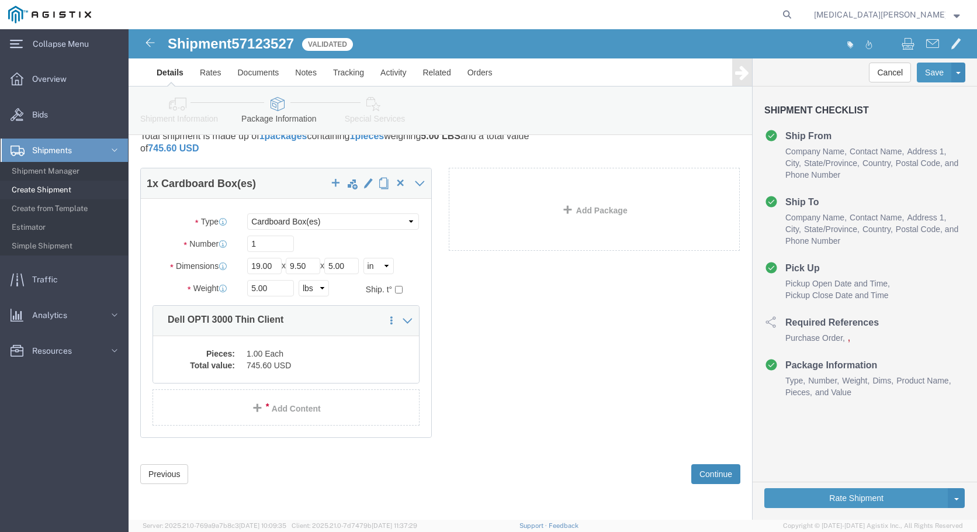
click button "Continue"
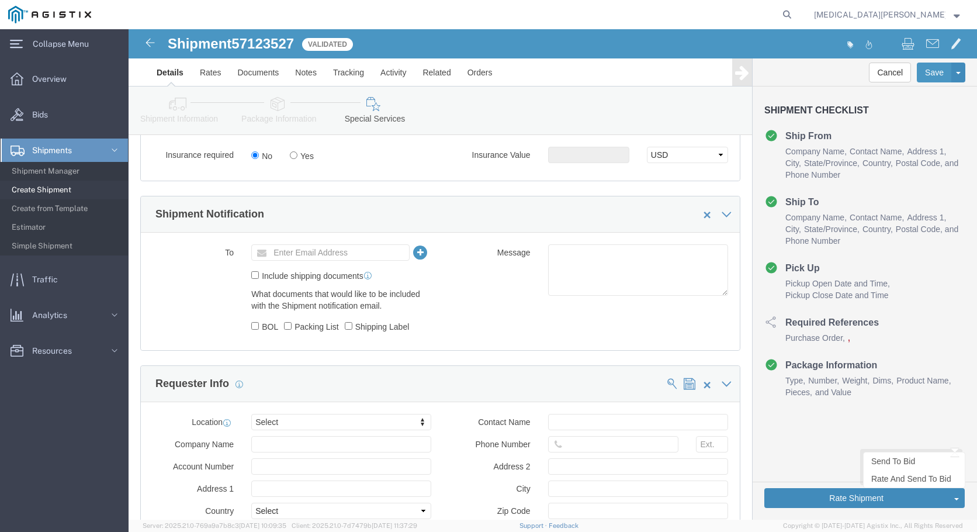
click button "Rate Shipment"
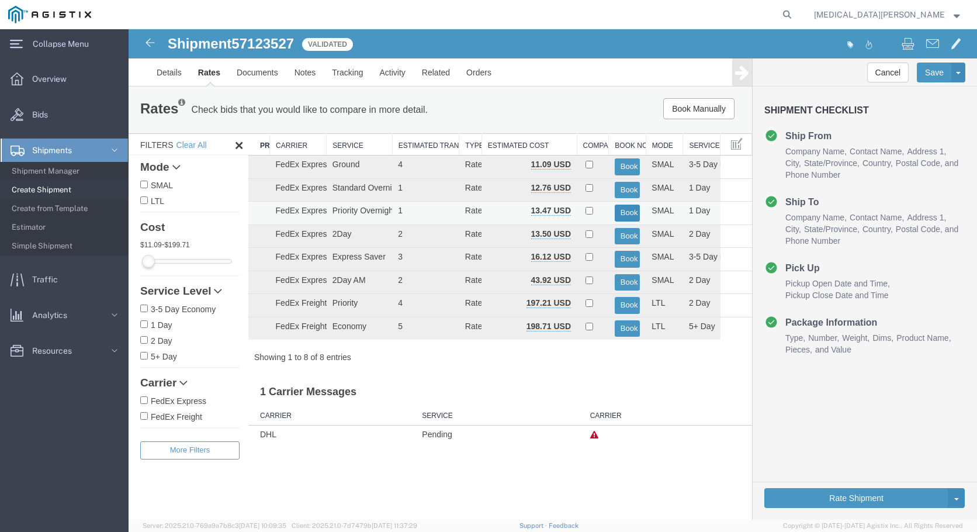
click at [630, 213] on button "Book" at bounding box center [628, 213] width 26 height 17
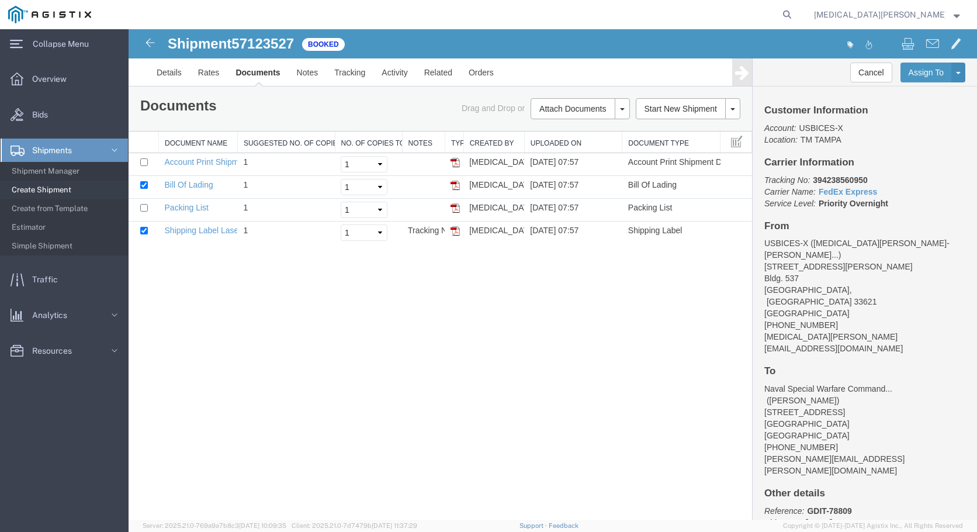
click at [43, 188] on span "Create Shipment" at bounding box center [66, 189] width 108 height 23
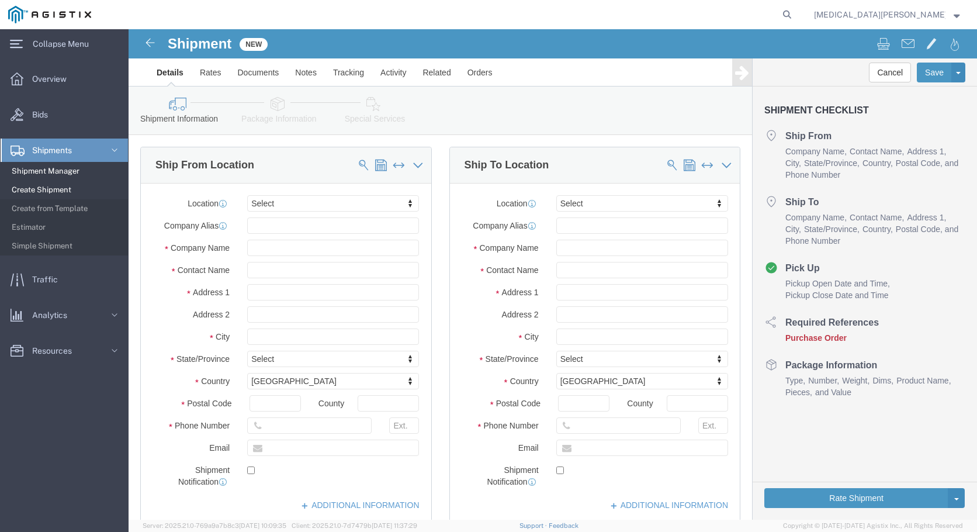
click at [58, 165] on span "Shipment Manager" at bounding box center [66, 171] width 108 height 23
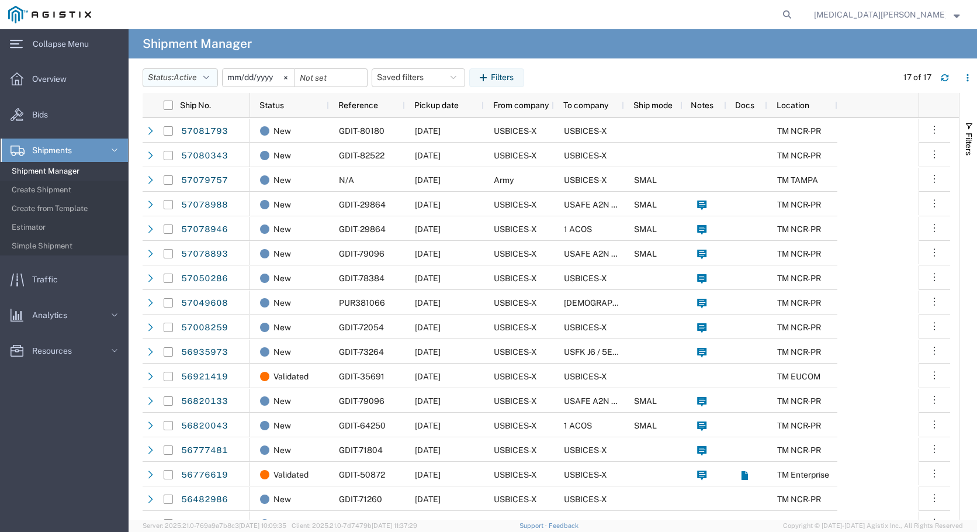
click at [209, 81] on icon "button" at bounding box center [206, 78] width 6 height 8
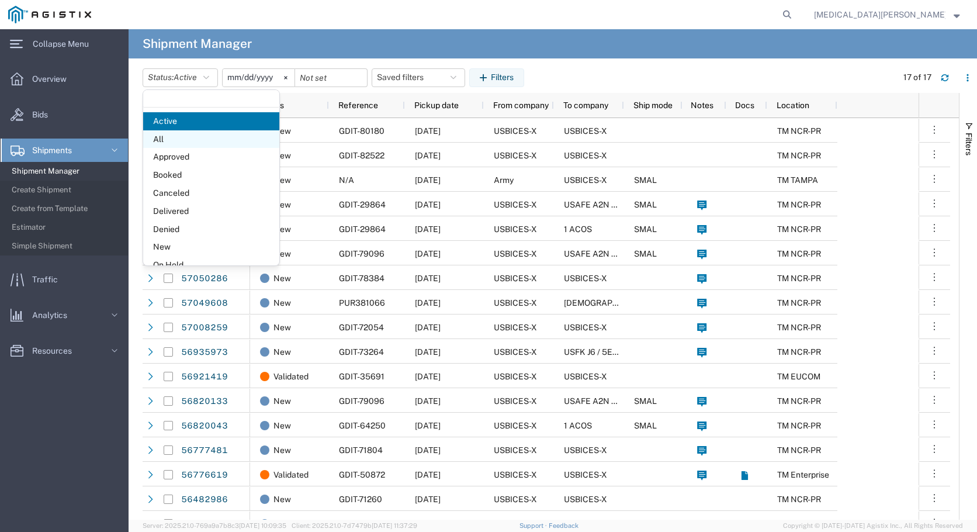
click at [171, 141] on span "All" at bounding box center [211, 139] width 136 height 18
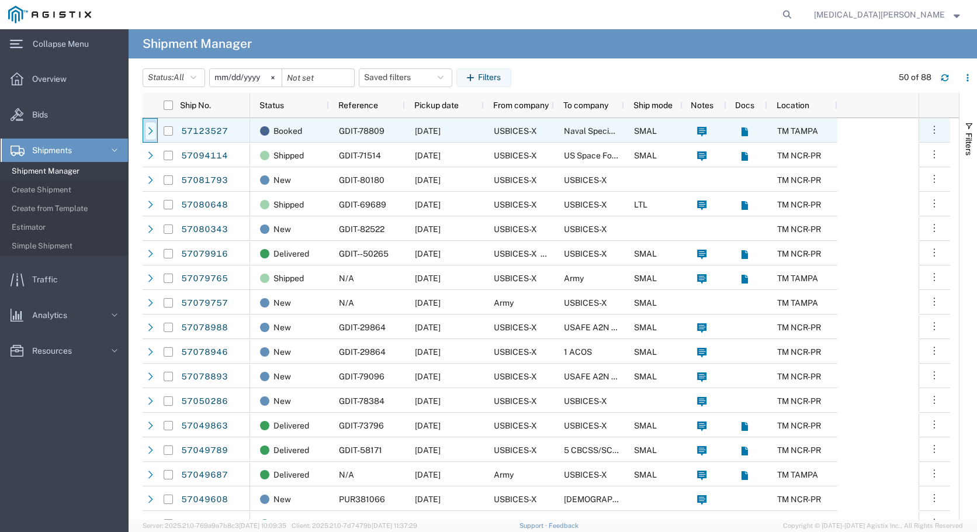
click at [154, 130] on icon at bounding box center [151, 131] width 8 height 8
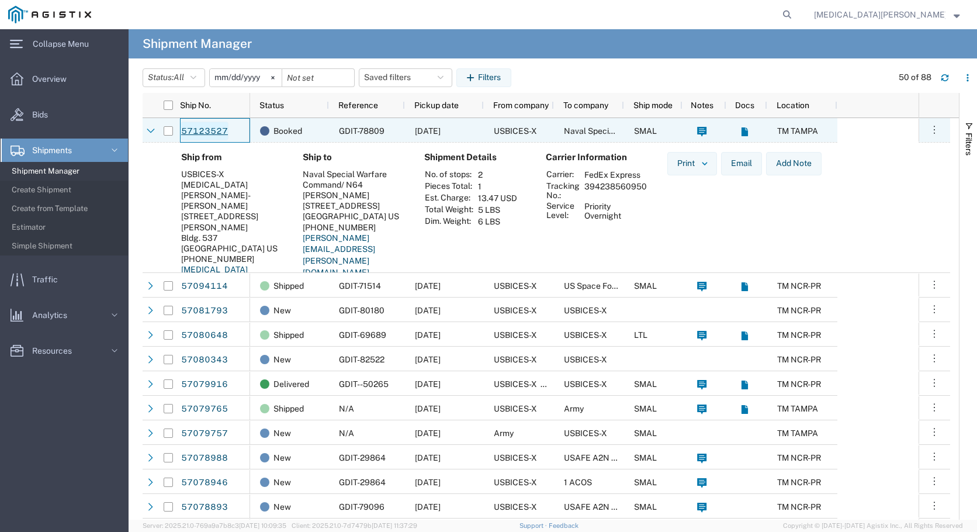
click at [205, 127] on link "57123527" at bounding box center [205, 131] width 48 height 19
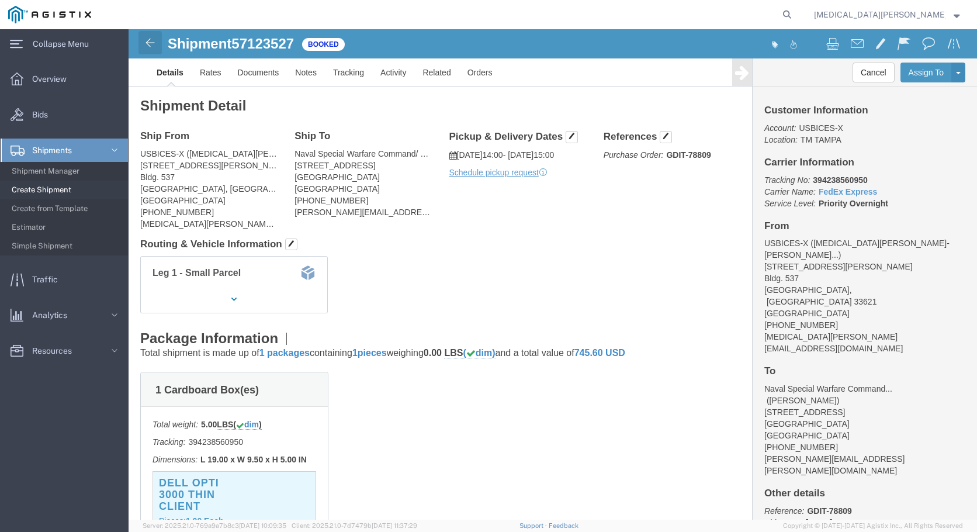
click img
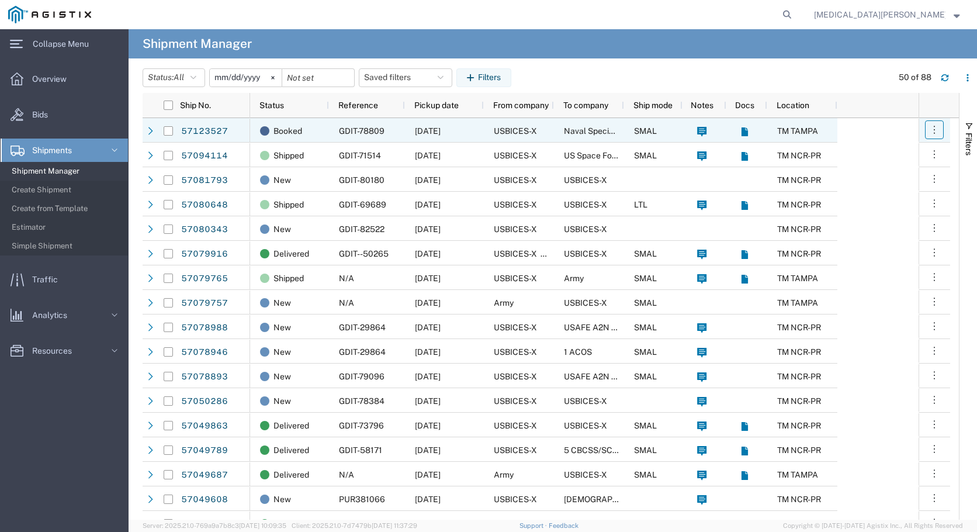
click at [933, 130] on icon "button" at bounding box center [935, 130] width 12 height 12
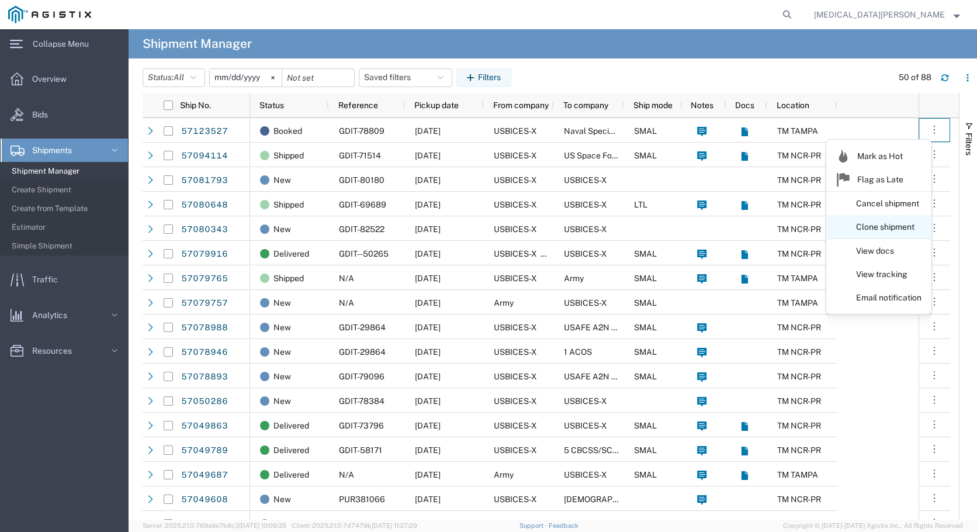
click at [883, 224] on link "Clone shipment" at bounding box center [879, 227] width 104 height 21
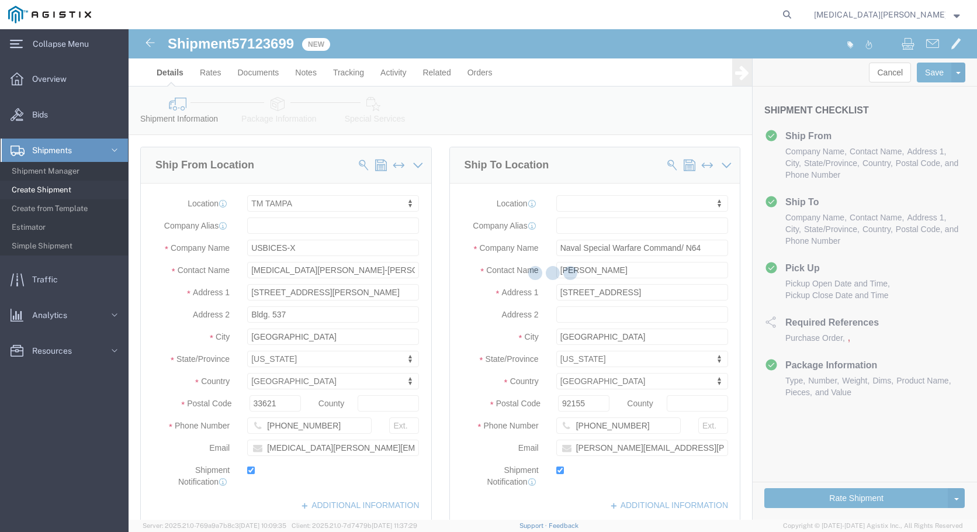
select select
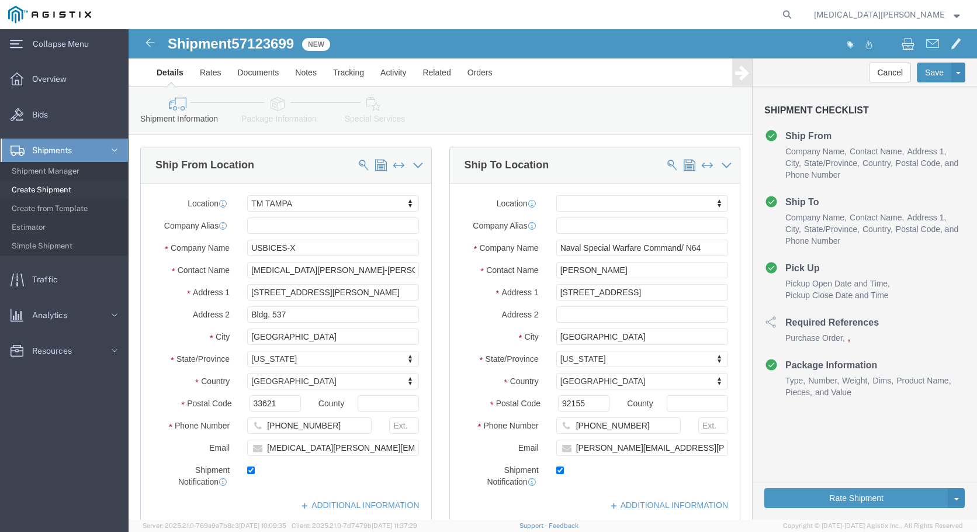
scroll to position [826, 0]
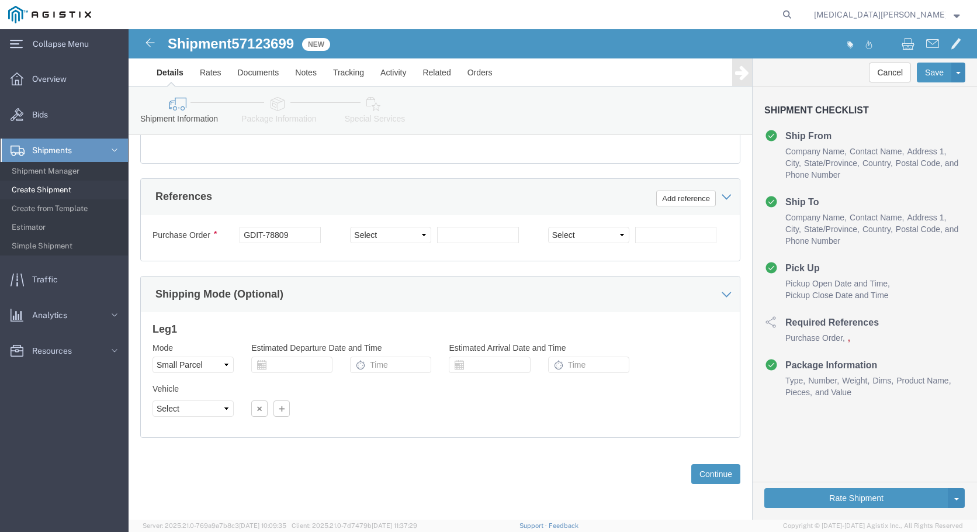
click icon
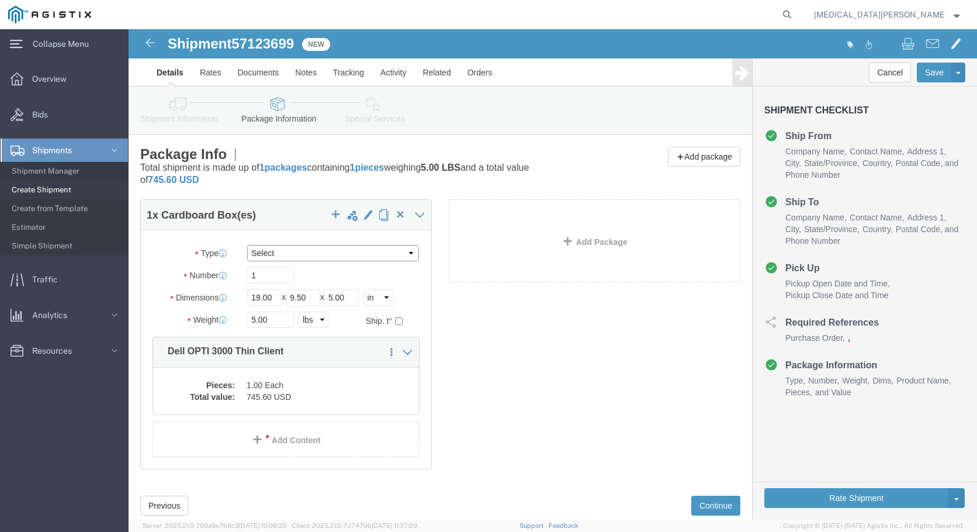
select select "YRPK"
click dd "1.00 Each"
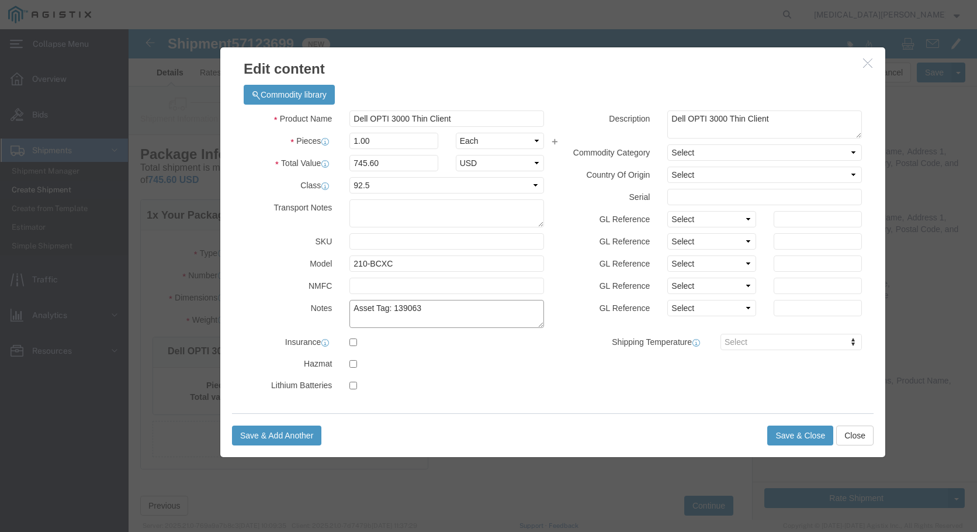
click textarea "Asset Tag: 139063"
type textarea "Asset Tag: 139079"
click button "Save & Close"
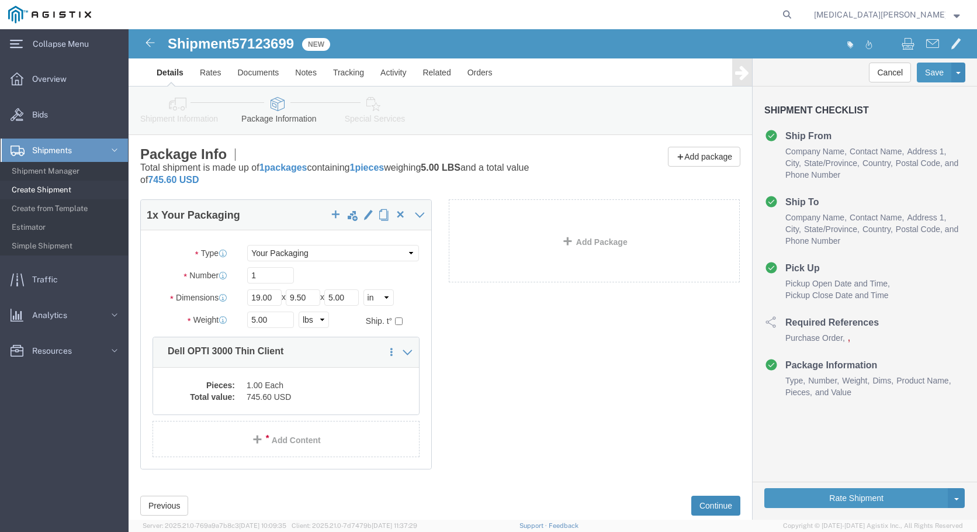
click button "Continue"
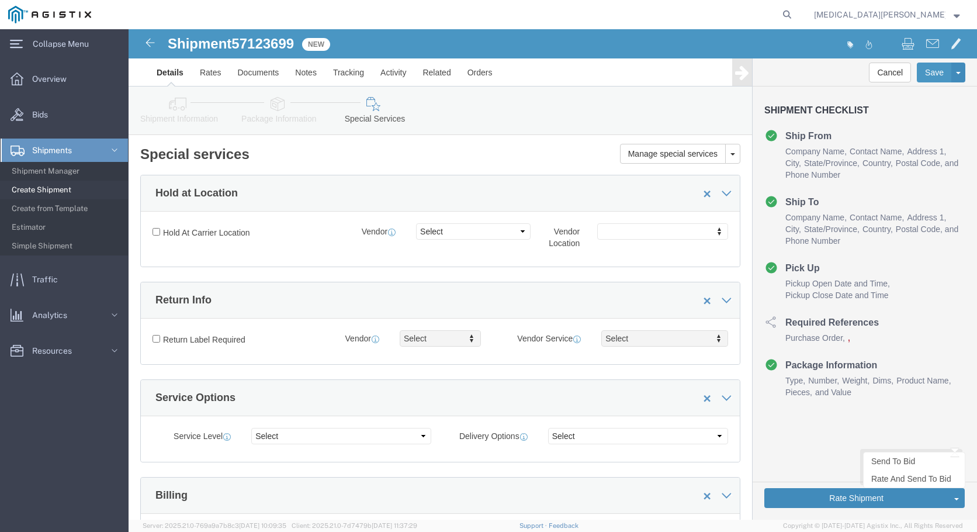
click button "Rate Shipment"
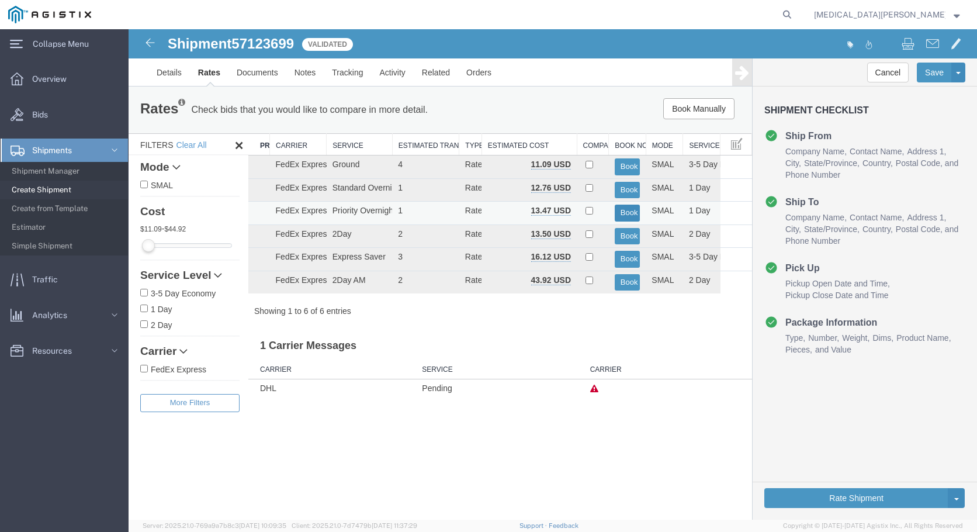
click at [628, 213] on button "Book" at bounding box center [628, 213] width 26 height 17
